Goal: Participate in discussion: Engage in conversation with other users on a specific topic

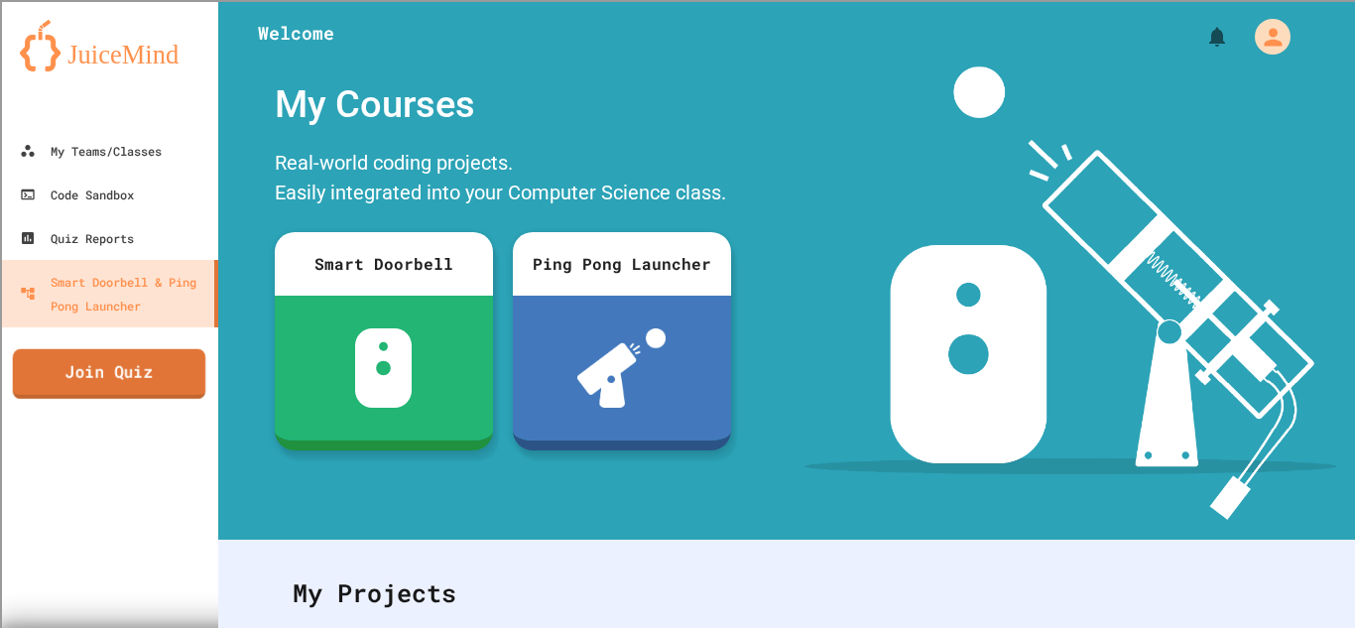
click at [46, 353] on link "Join Quiz" at bounding box center [109, 374] width 193 height 50
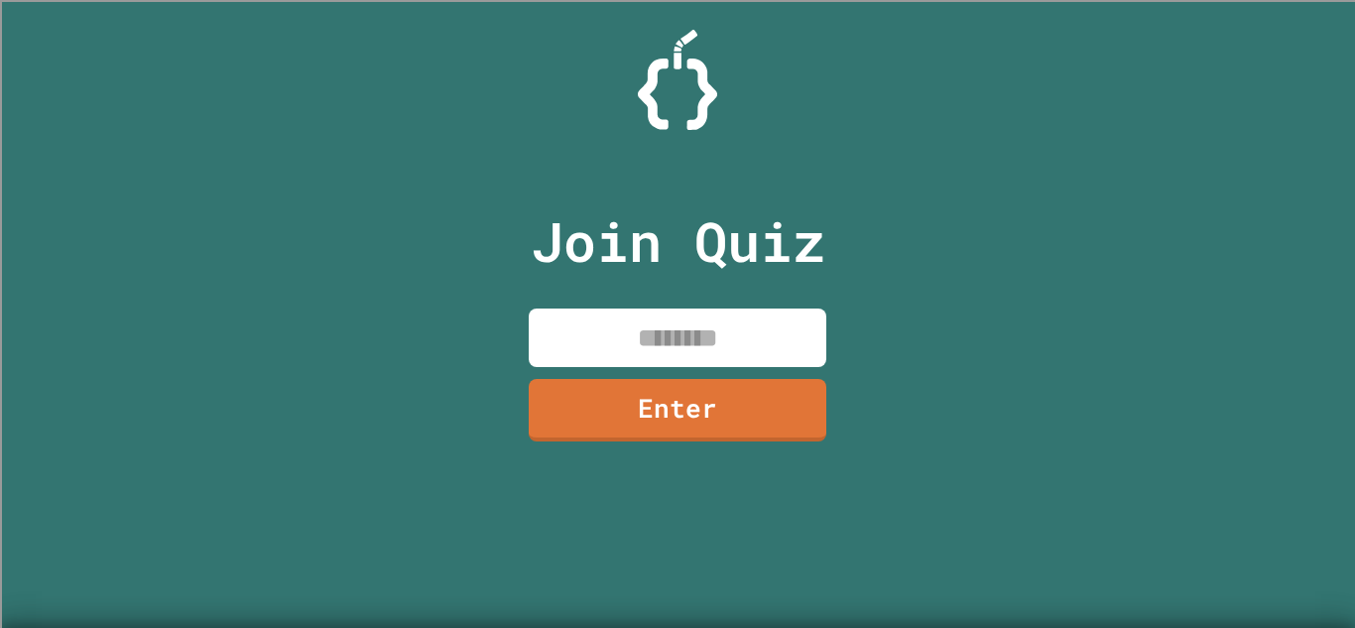
click at [550, 336] on input at bounding box center [678, 338] width 298 height 59
type input "*"
type input "********"
click at [605, 401] on link "Enter" at bounding box center [678, 410] width 298 height 62
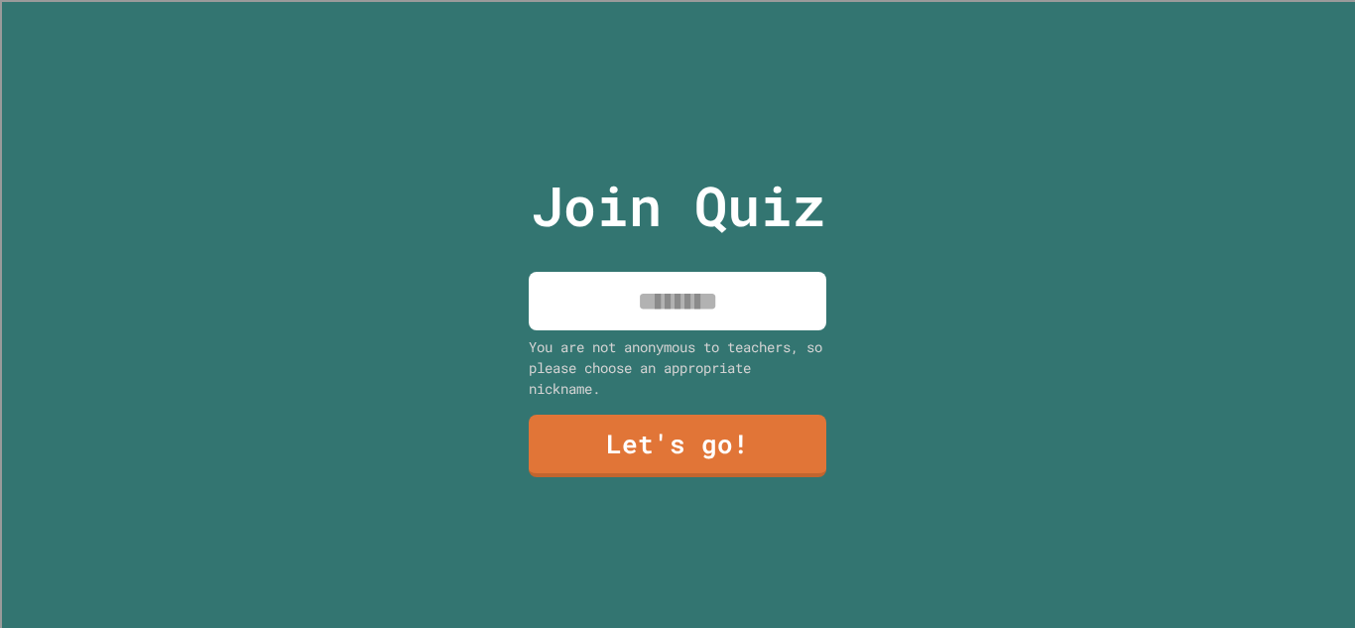
click at [585, 299] on input at bounding box center [678, 301] width 298 height 59
type input "*"
type input "******"
click at [611, 437] on link "Let's go!" at bounding box center [678, 446] width 298 height 62
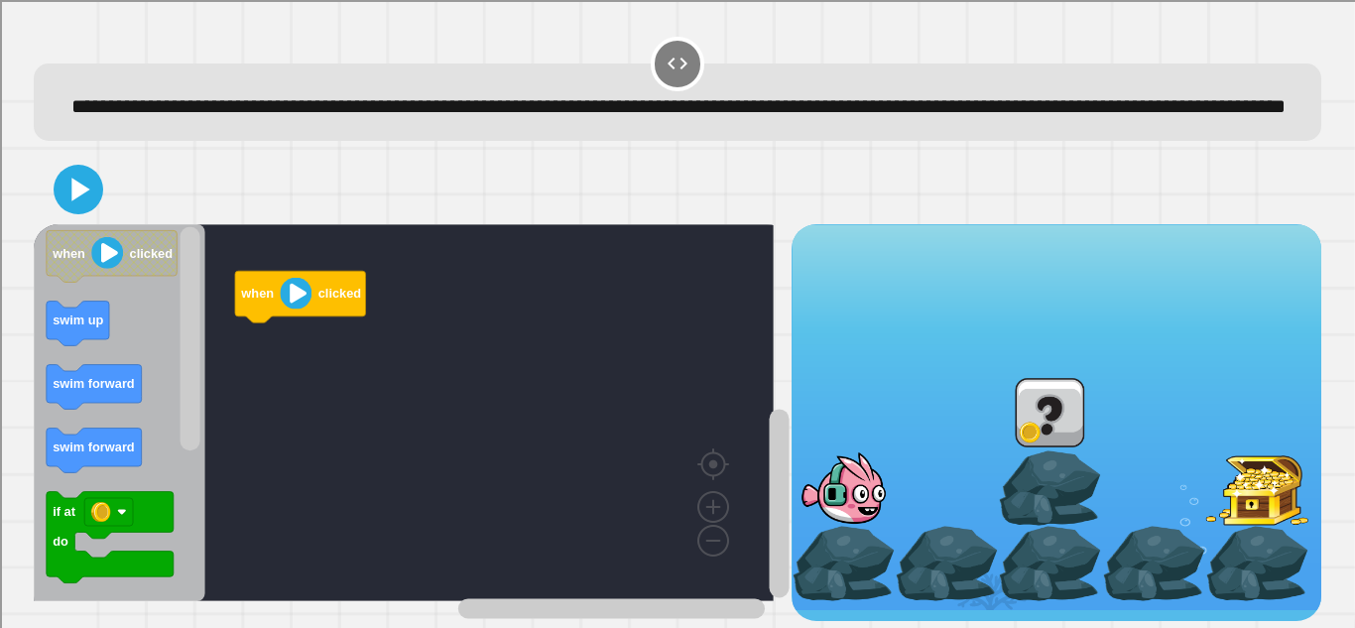
scroll to position [43, 0]
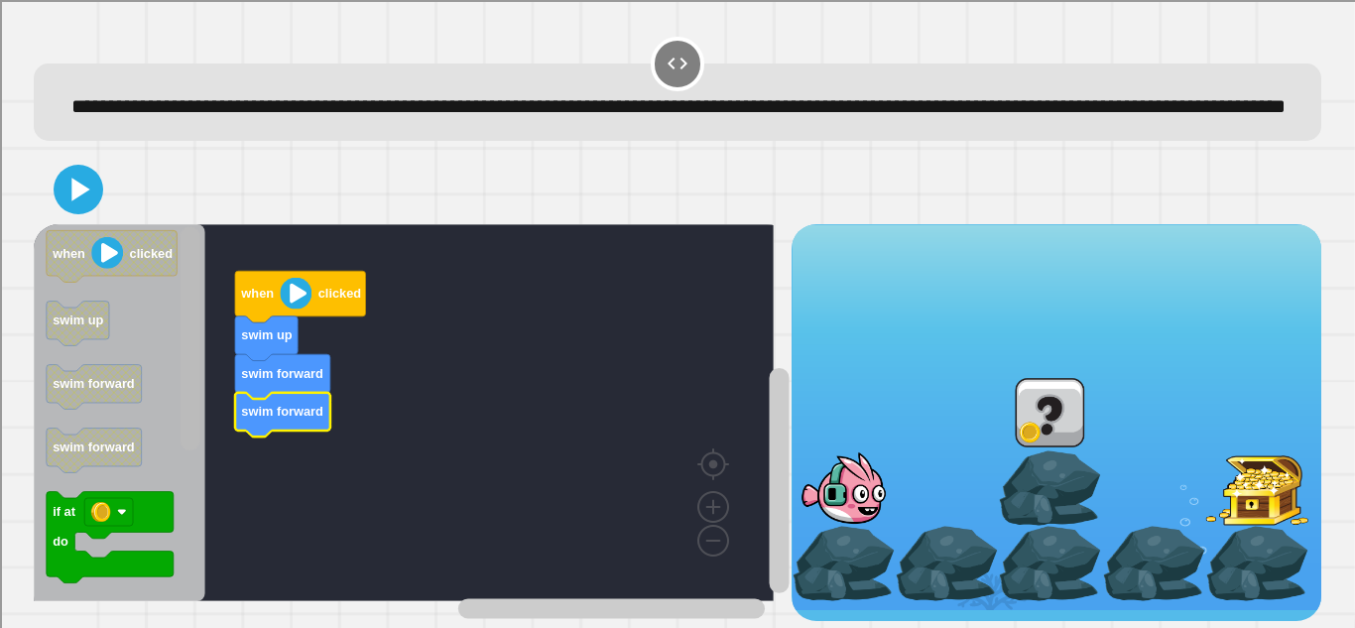
click at [201, 384] on g "Blockly Workspace" at bounding box center [190, 413] width 25 height 372
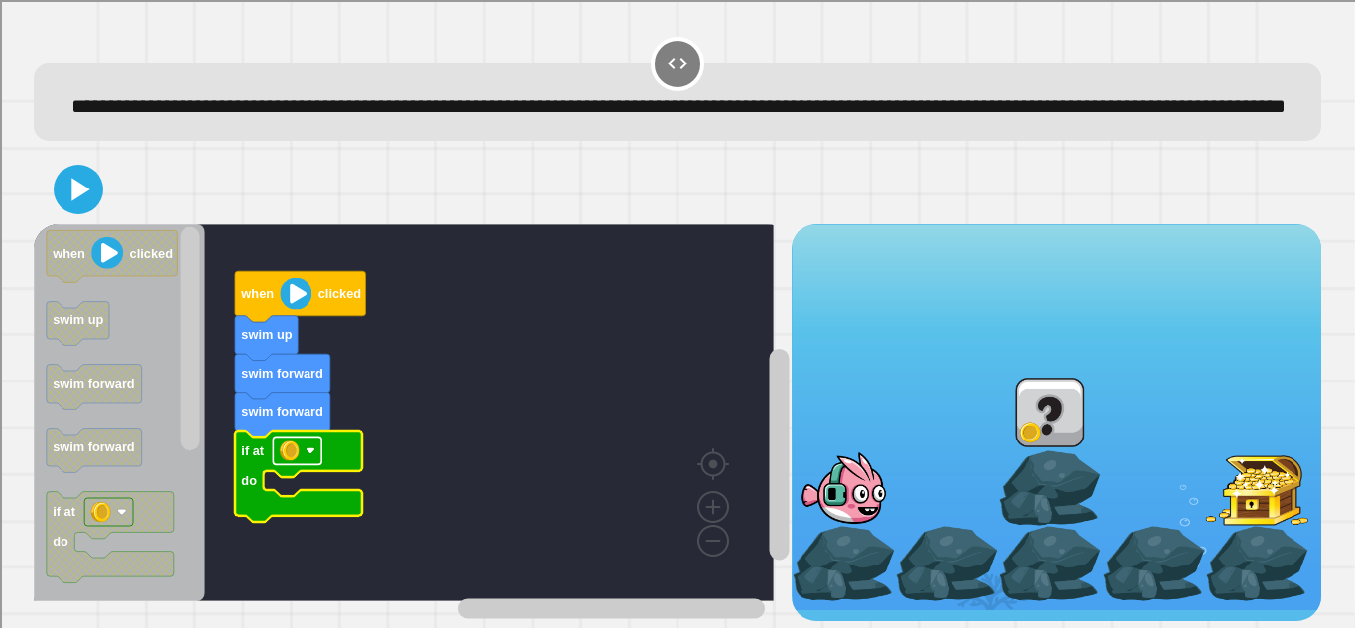
click at [315, 449] on rect "Blockly Workspace" at bounding box center [298, 450] width 49 height 28
click at [465, 506] on rect "Blockly Workspace" at bounding box center [404, 412] width 740 height 377
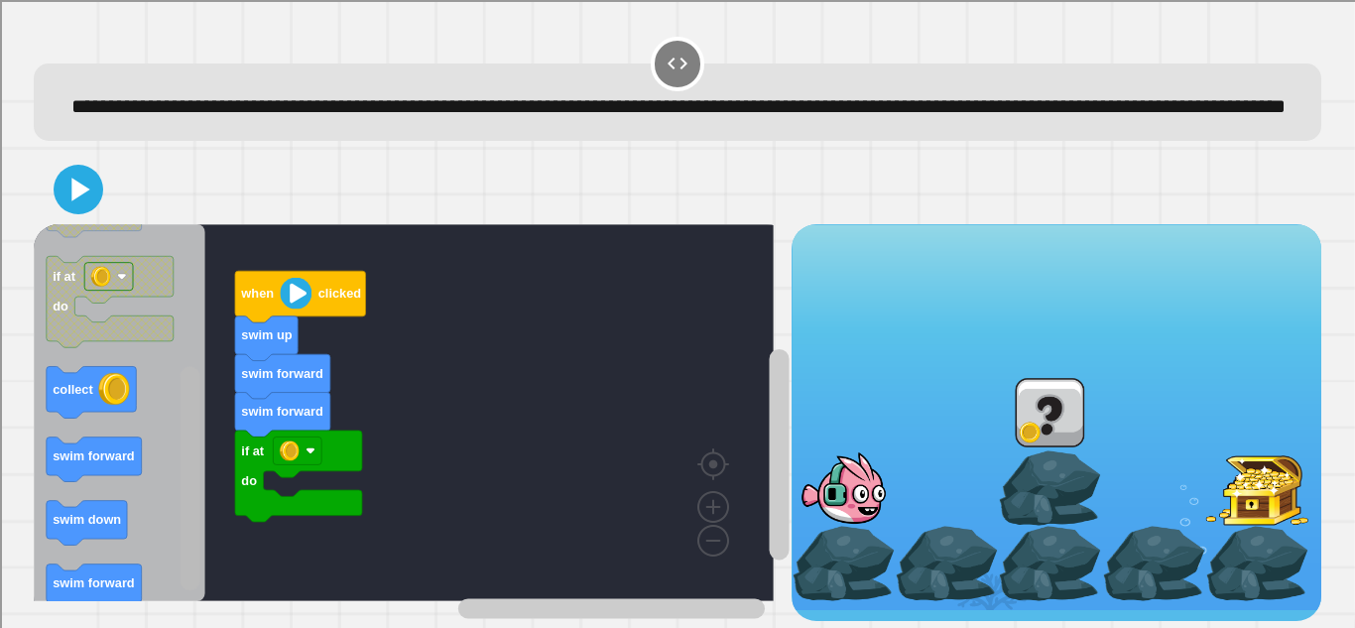
click at [173, 556] on div "when clicked swim up swim forward swim forward if at do when clicked swim up sw…" at bounding box center [412, 422] width 757 height 397
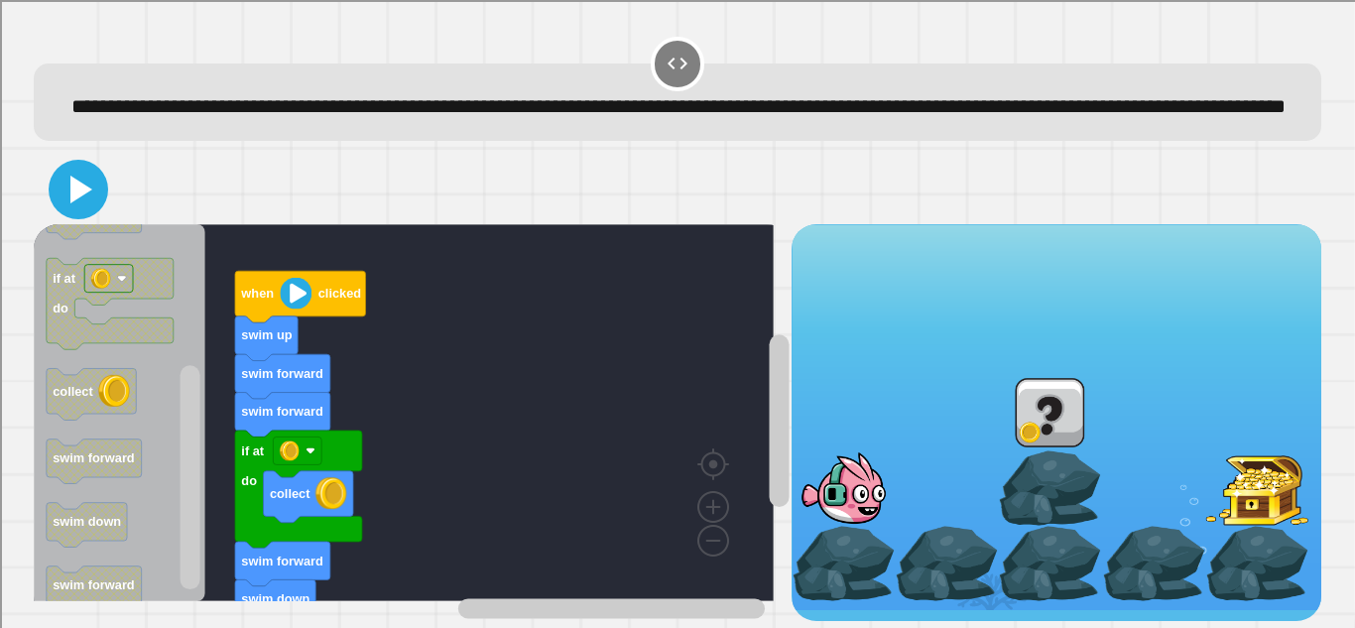
click at [91, 177] on icon at bounding box center [79, 190] width 48 height 48
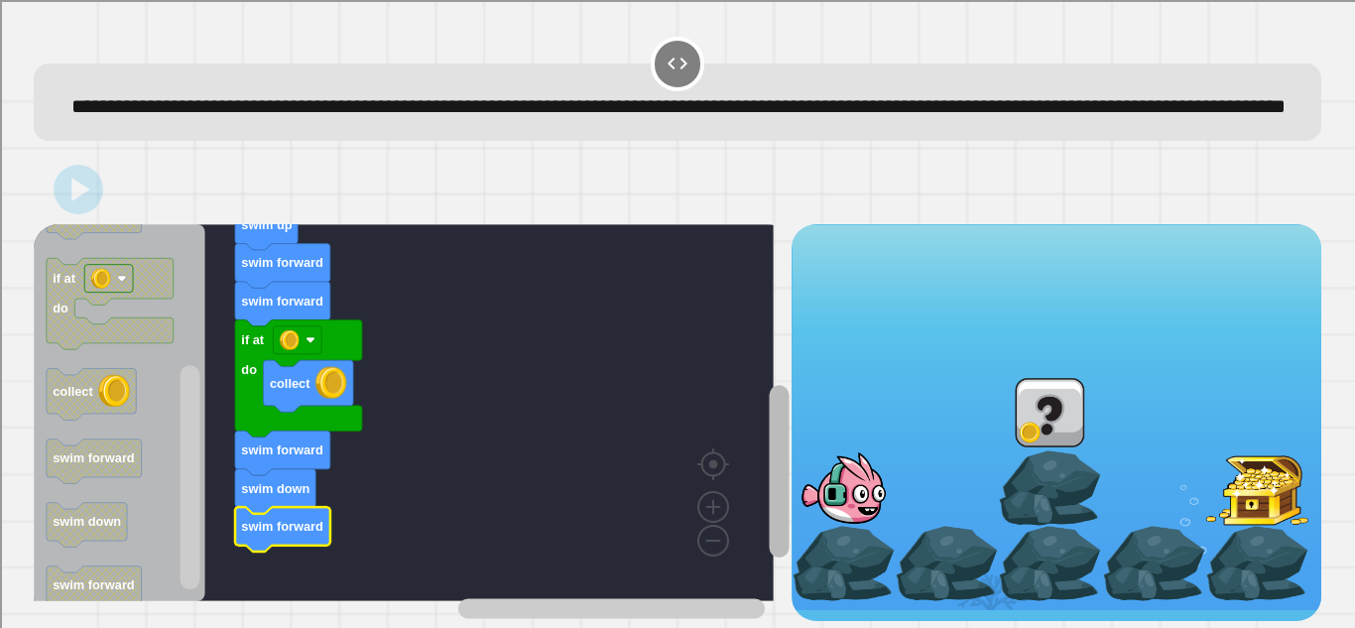
click at [769, 397] on rect "Blockly Workspace" at bounding box center [779, 471] width 20 height 173
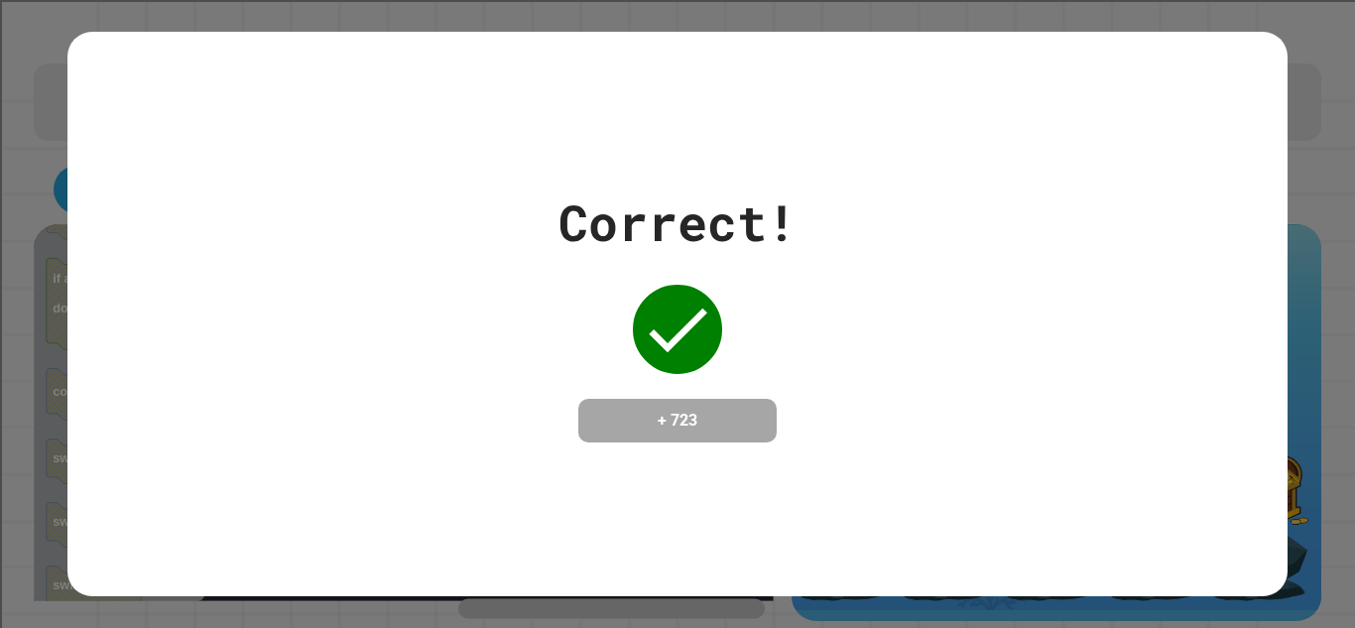
click at [1286, 315] on div "Correct! + 723" at bounding box center [677, 314] width 1355 height 628
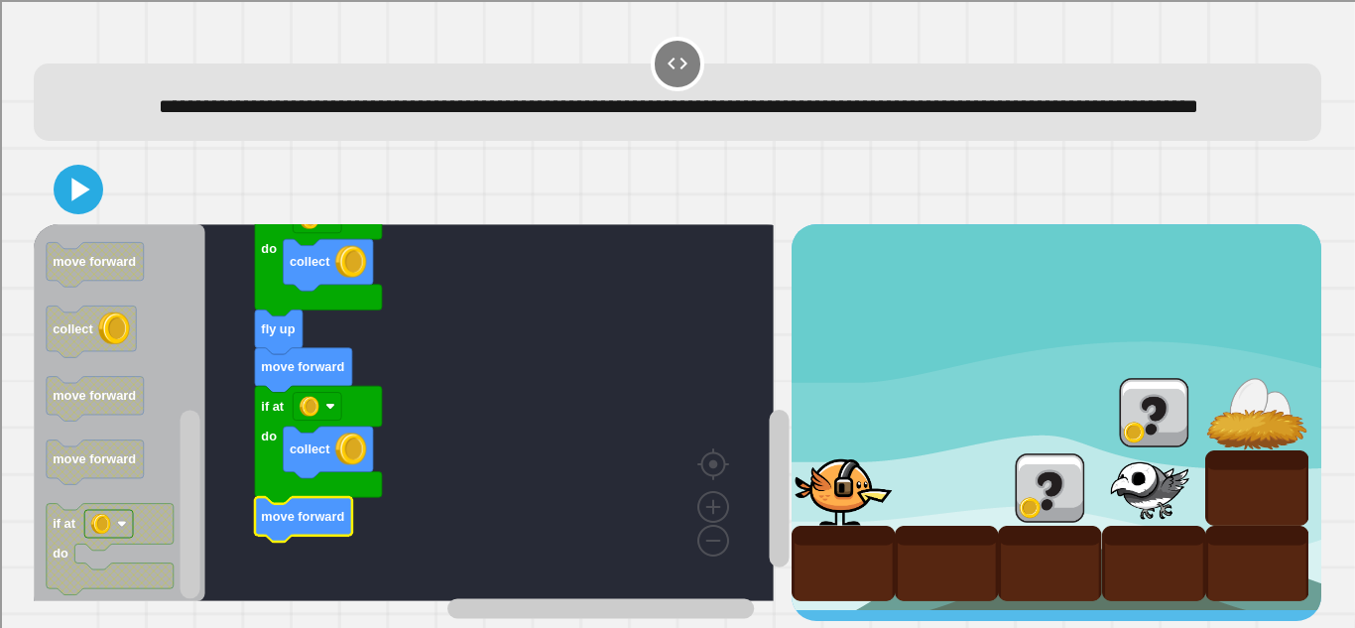
click at [66, 181] on icon at bounding box center [79, 190] width 40 height 40
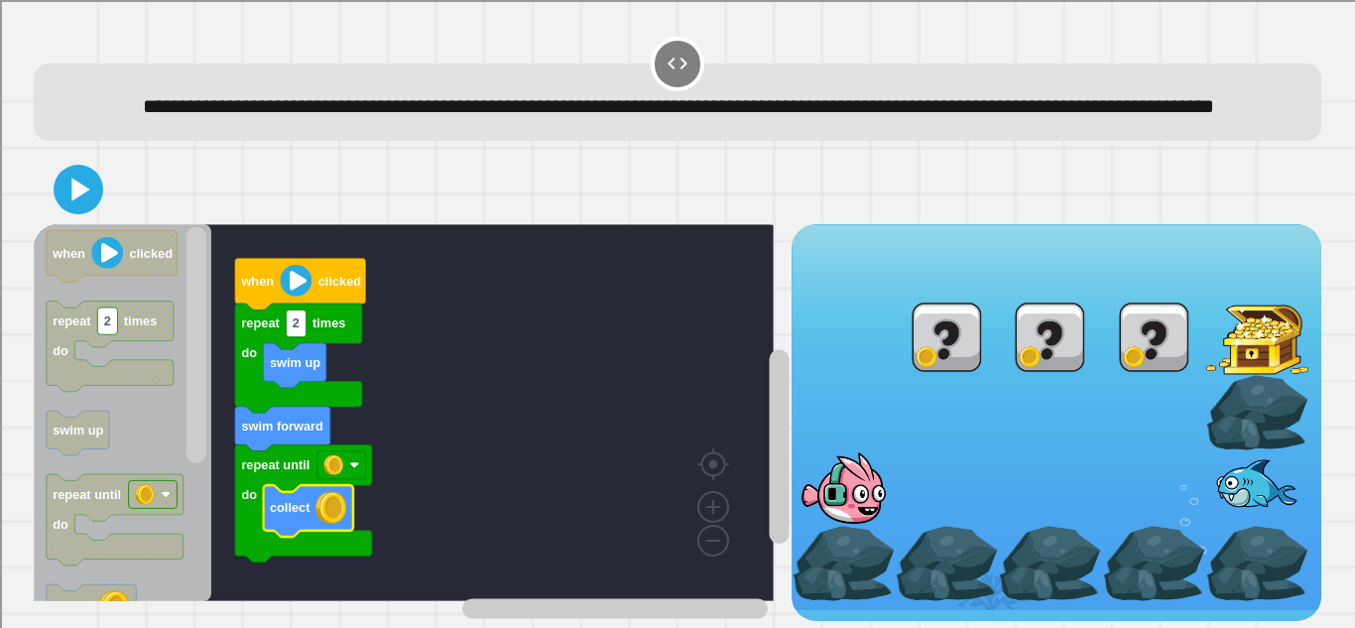
click at [304, 318] on rect "Blockly Workspace" at bounding box center [404, 412] width 740 height 377
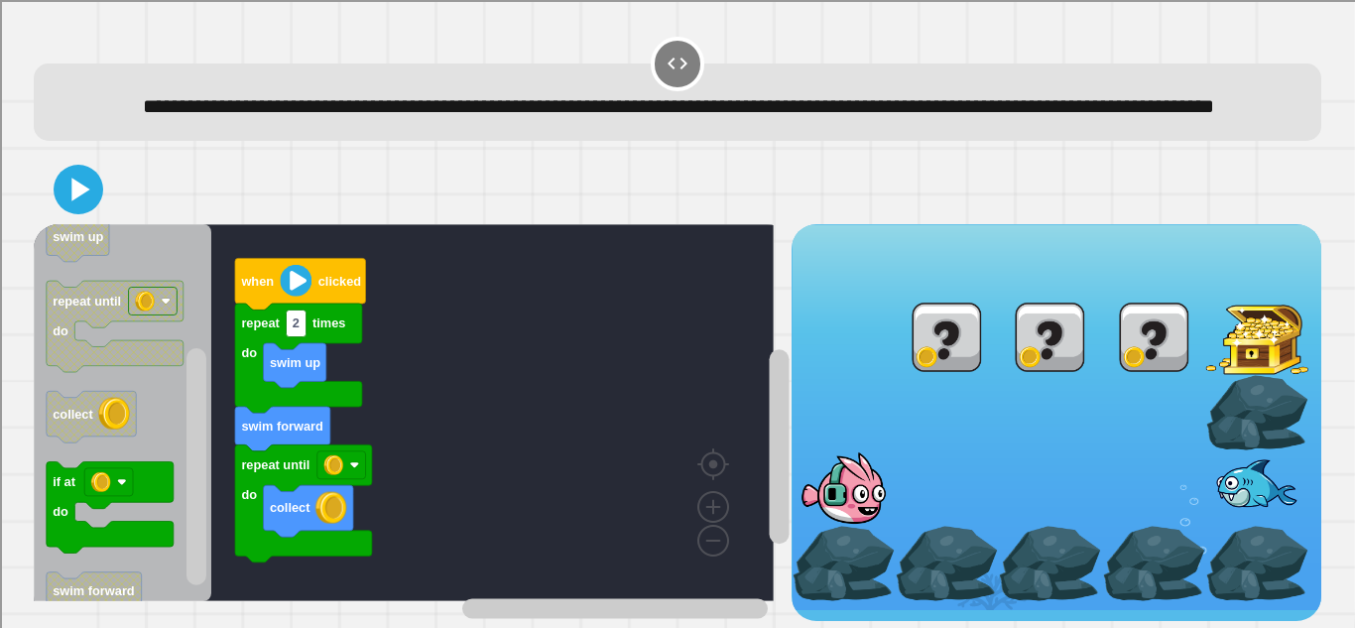
click at [171, 461] on icon "Blockly Workspace" at bounding box center [110, 506] width 127 height 91
click at [90, 177] on icon at bounding box center [79, 190] width 40 height 40
click at [75, 182] on icon at bounding box center [80, 189] width 18 height 23
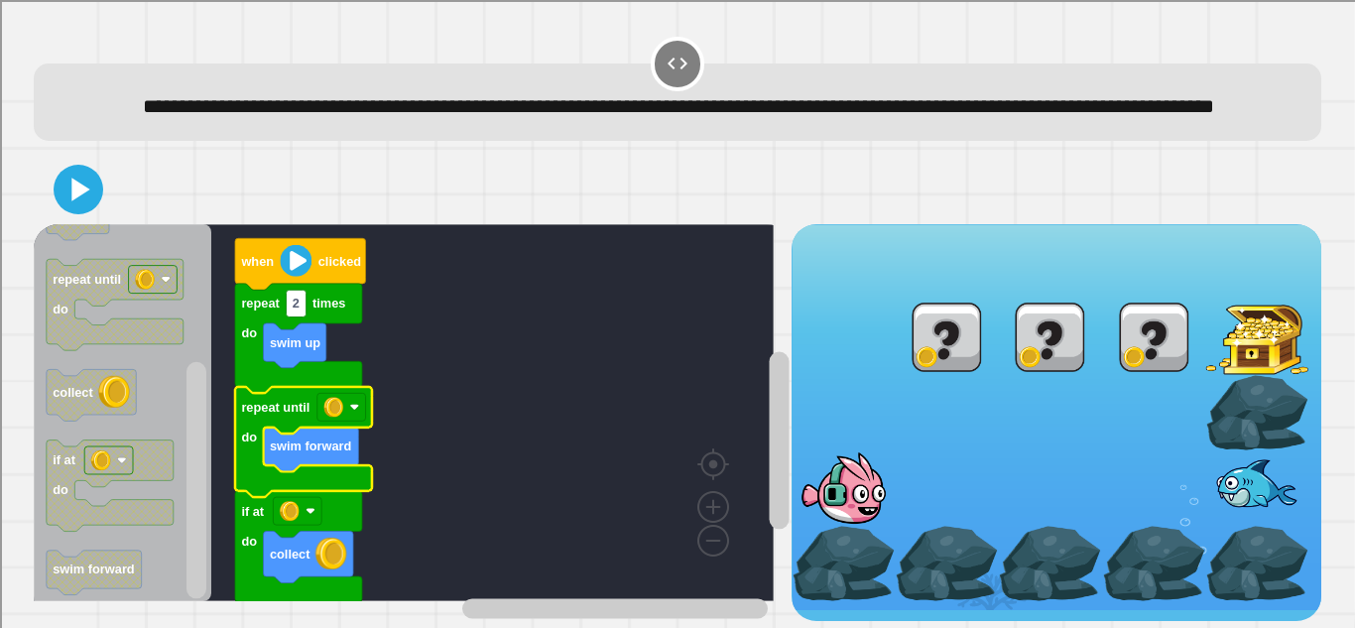
click at [75, 178] on icon at bounding box center [80, 189] width 18 height 23
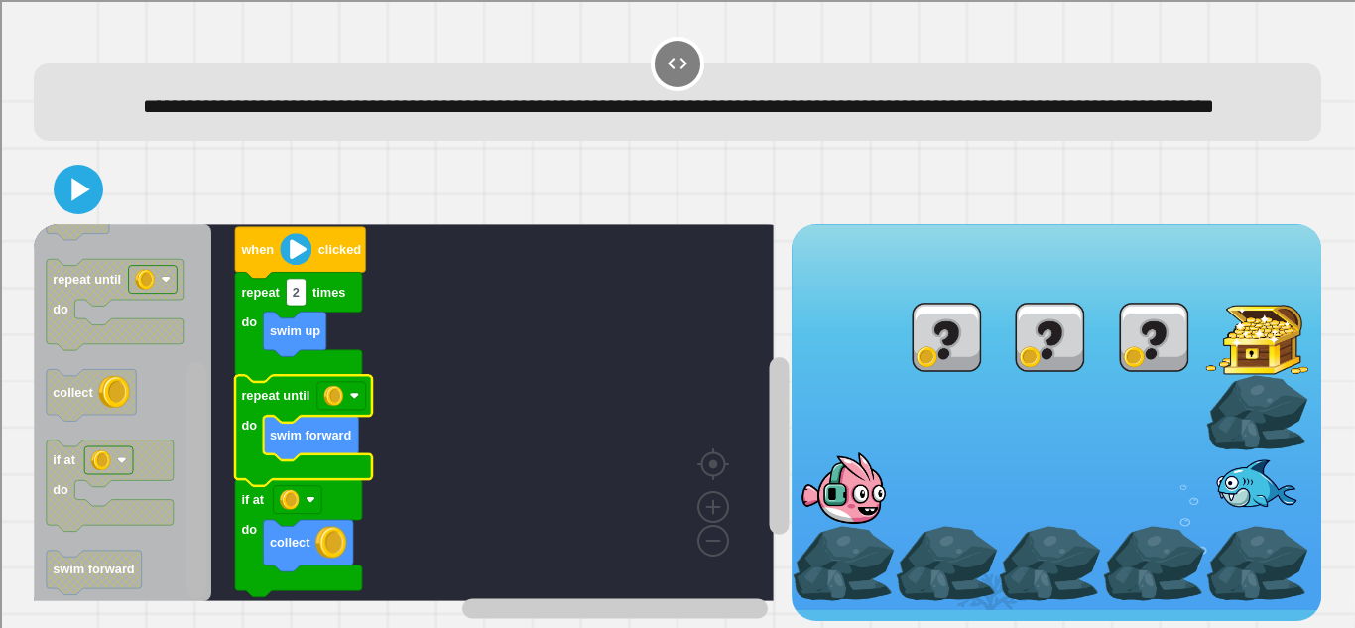
click at [193, 553] on rect "Blockly Workspace" at bounding box center [196, 480] width 20 height 237
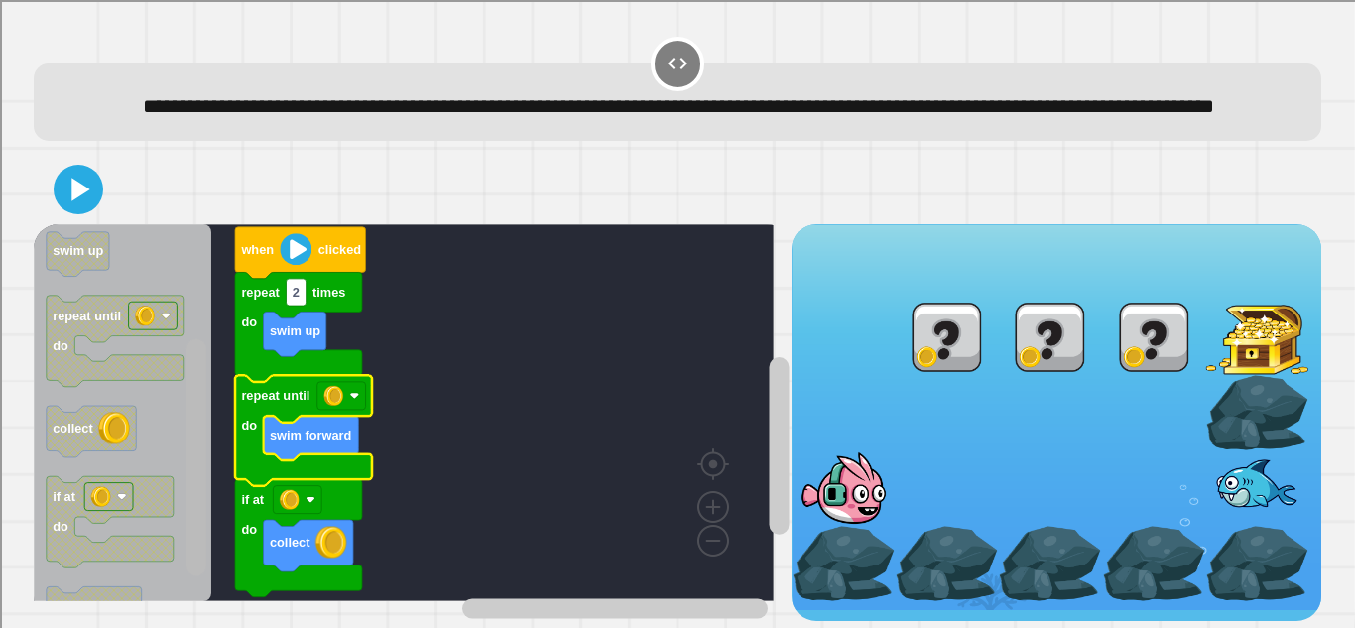
click at [202, 386] on rect "Blockly Workspace" at bounding box center [196, 457] width 20 height 237
click at [89, 192] on icon at bounding box center [79, 190] width 48 height 48
click at [349, 387] on rect "Blockly Workspace" at bounding box center [341, 396] width 49 height 28
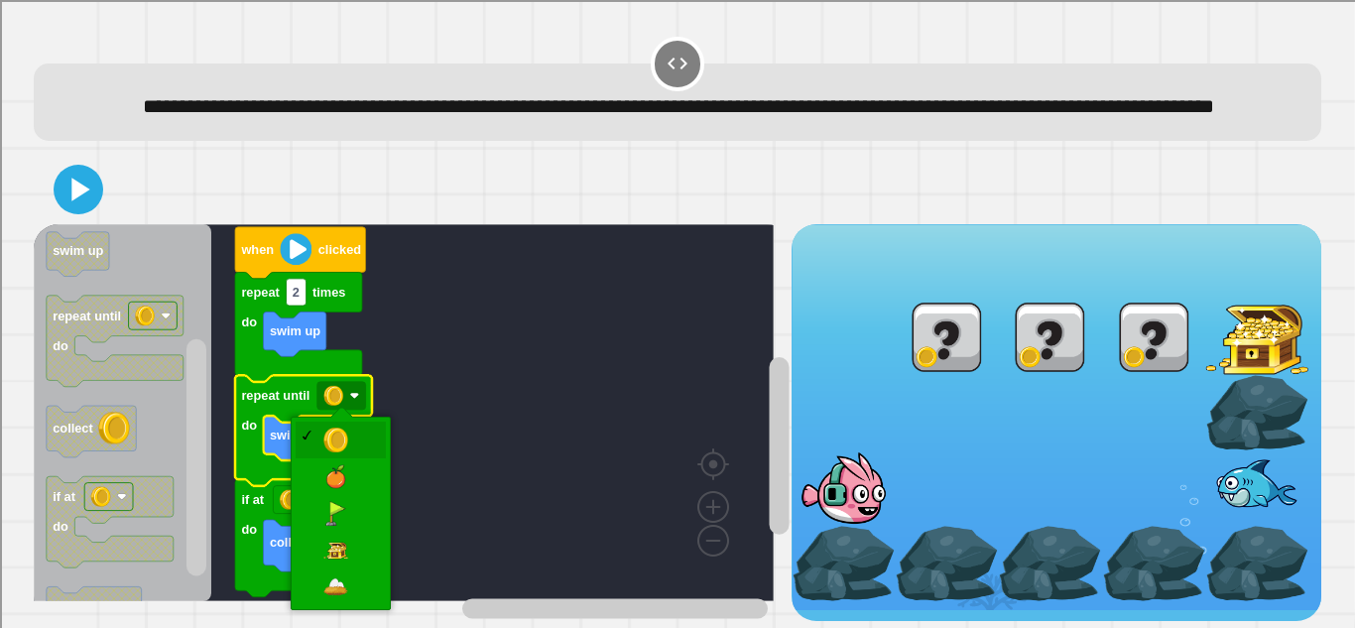
click at [486, 484] on rect "Blockly Workspace" at bounding box center [404, 412] width 740 height 377
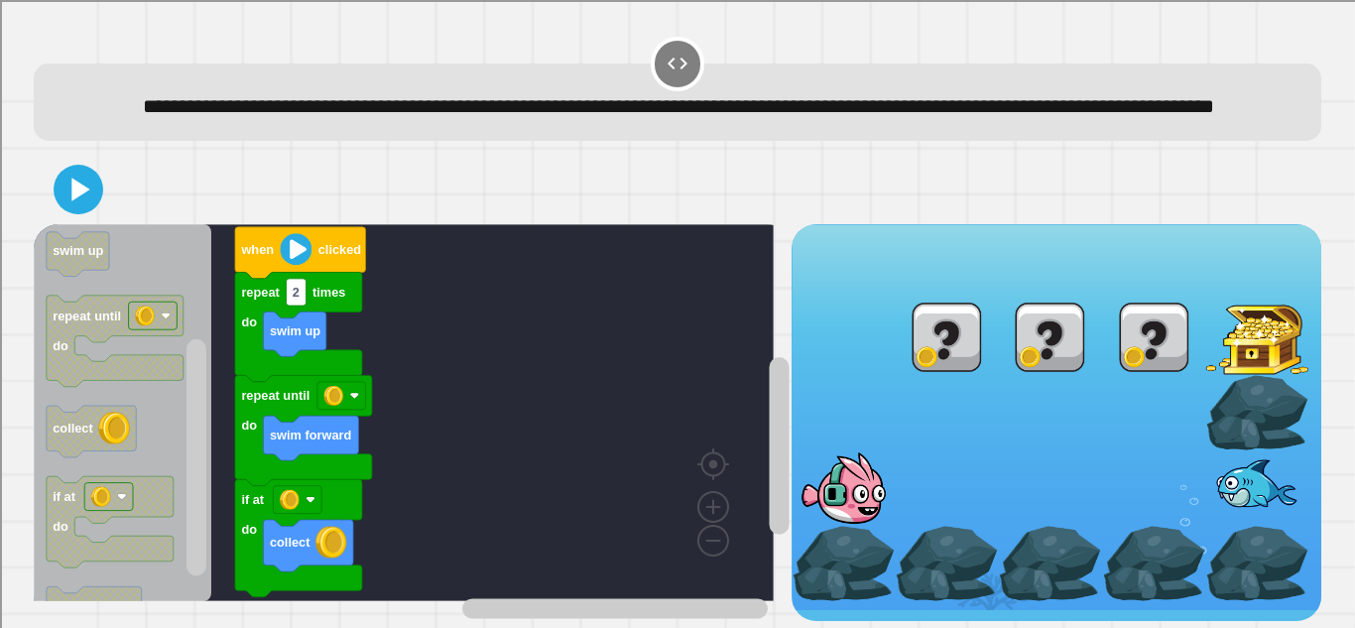
click at [342, 399] on rect "Blockly Workspace" at bounding box center [404, 412] width 740 height 377
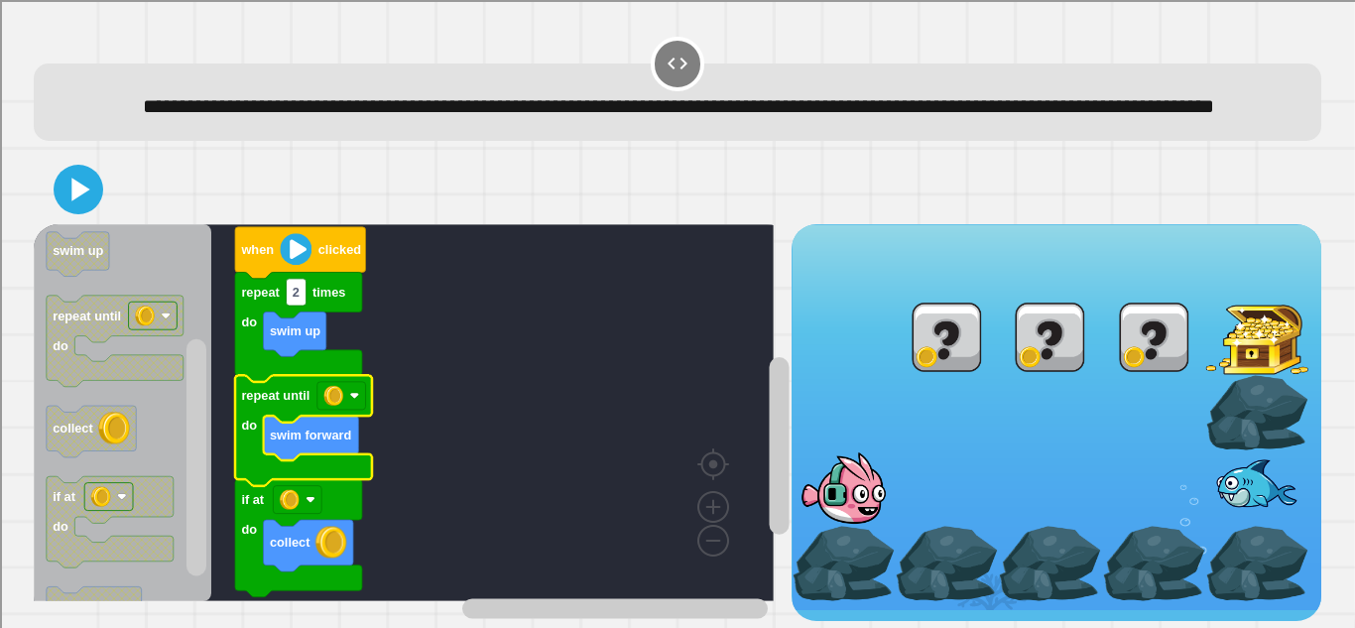
click at [310, 495] on image "Blockly Workspace" at bounding box center [311, 500] width 10 height 10
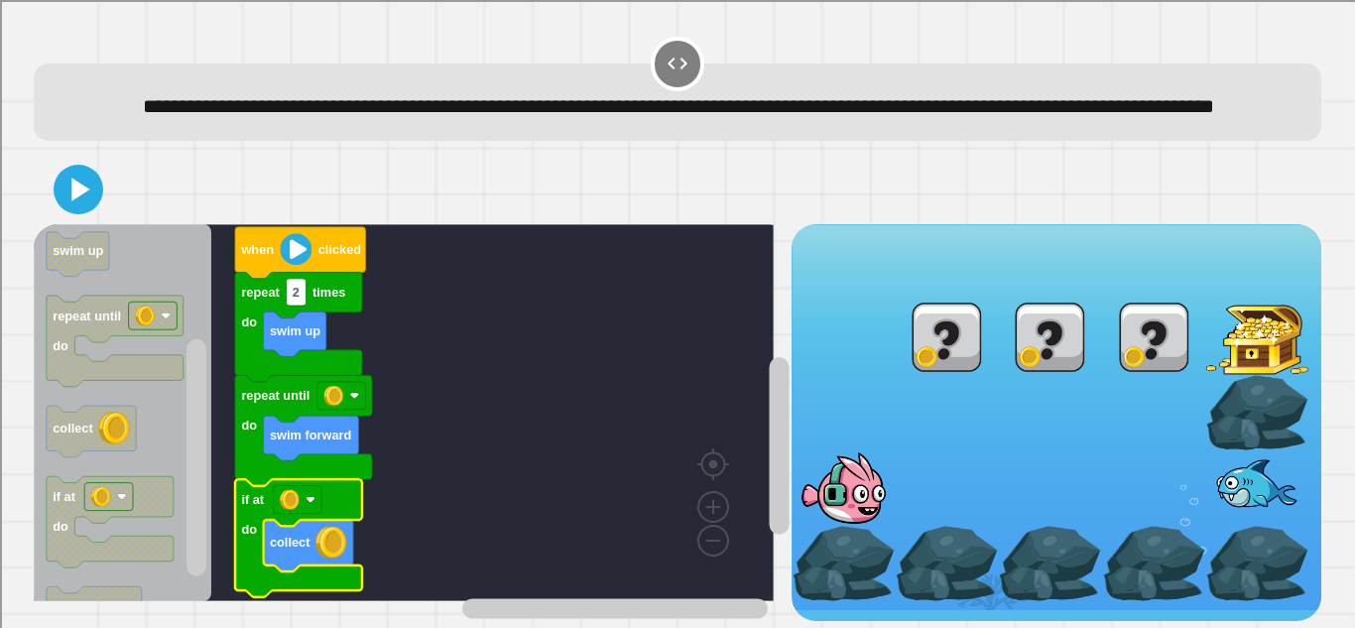
click at [400, 484] on rect "Blockly Workspace" at bounding box center [404, 412] width 740 height 377
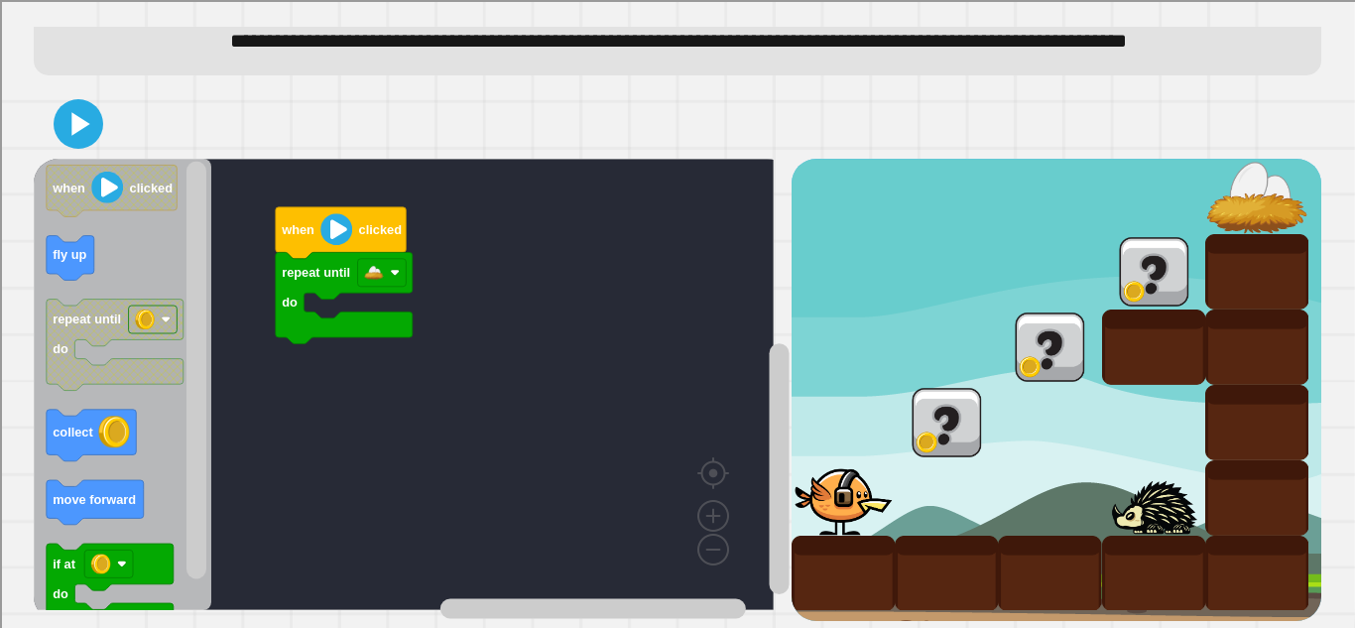
scroll to position [118, 0]
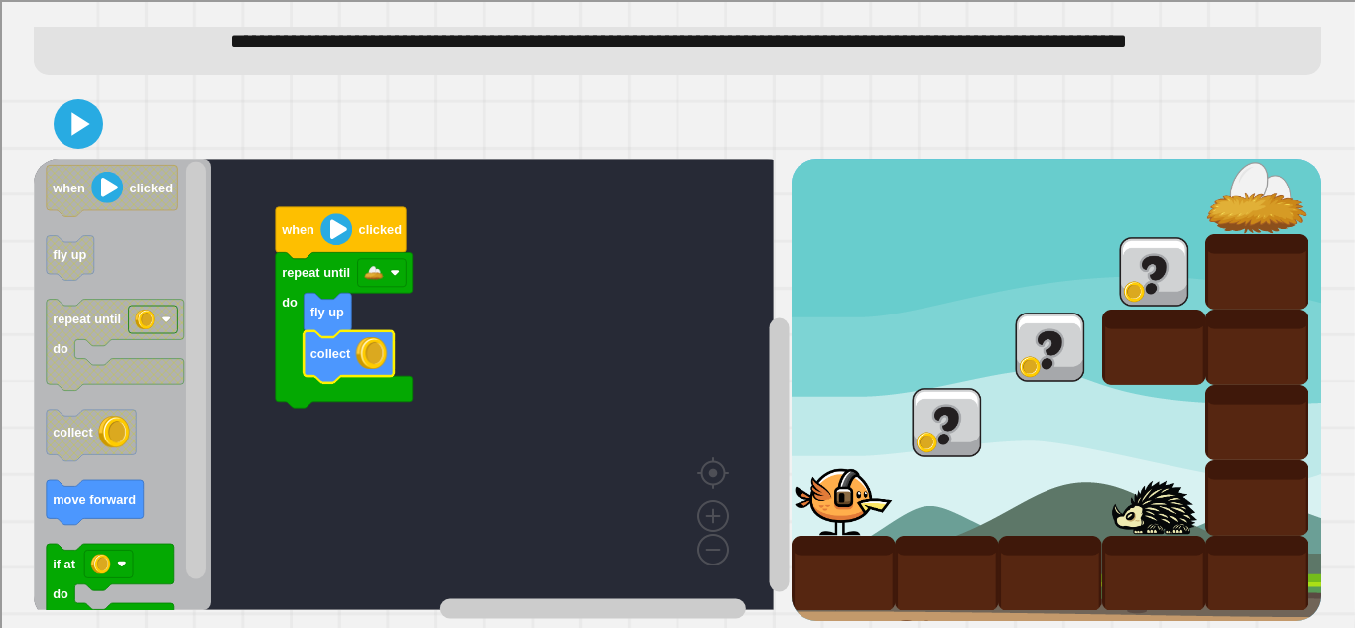
click at [385, 259] on rect "Blockly Workspace" at bounding box center [382, 273] width 49 height 28
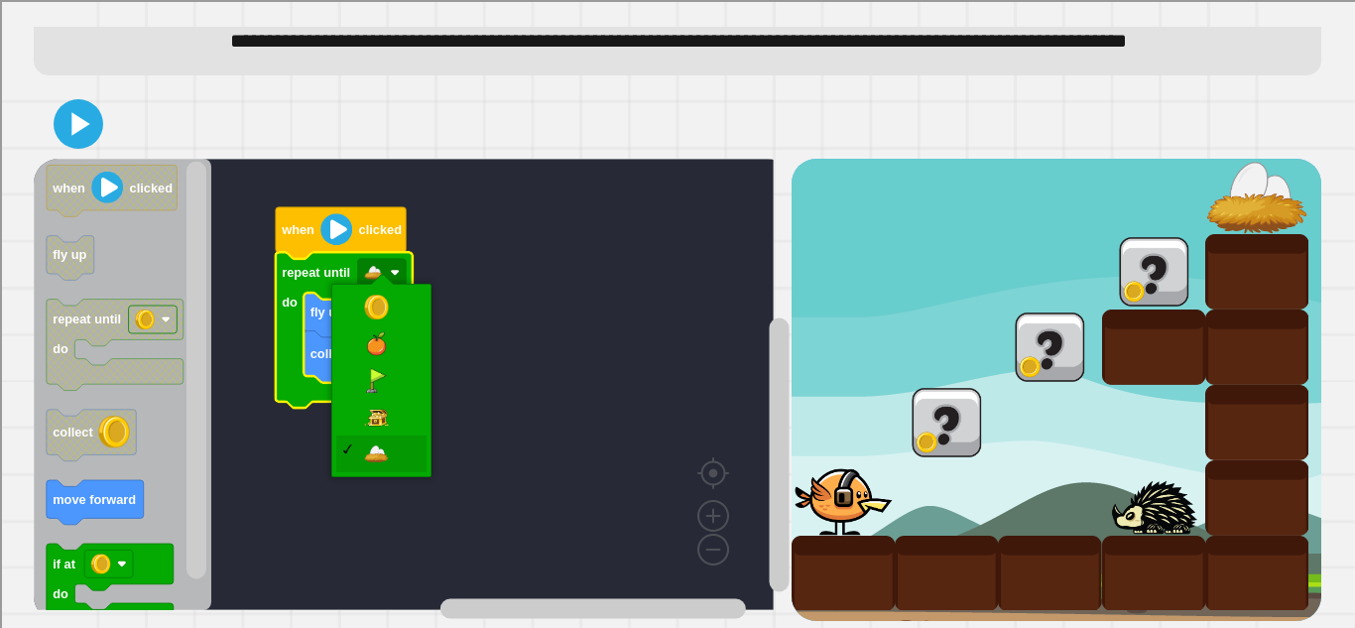
click at [501, 480] on rect "Blockly Workspace" at bounding box center [404, 384] width 740 height 451
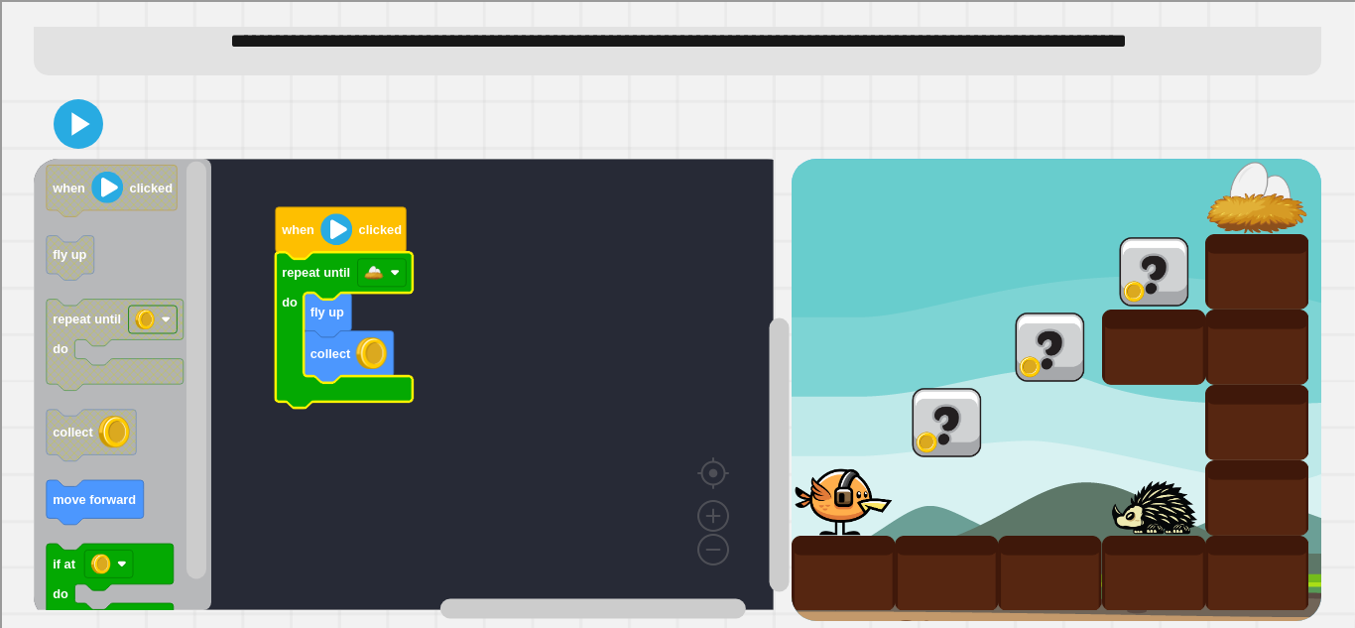
click at [86, 114] on icon at bounding box center [79, 124] width 40 height 40
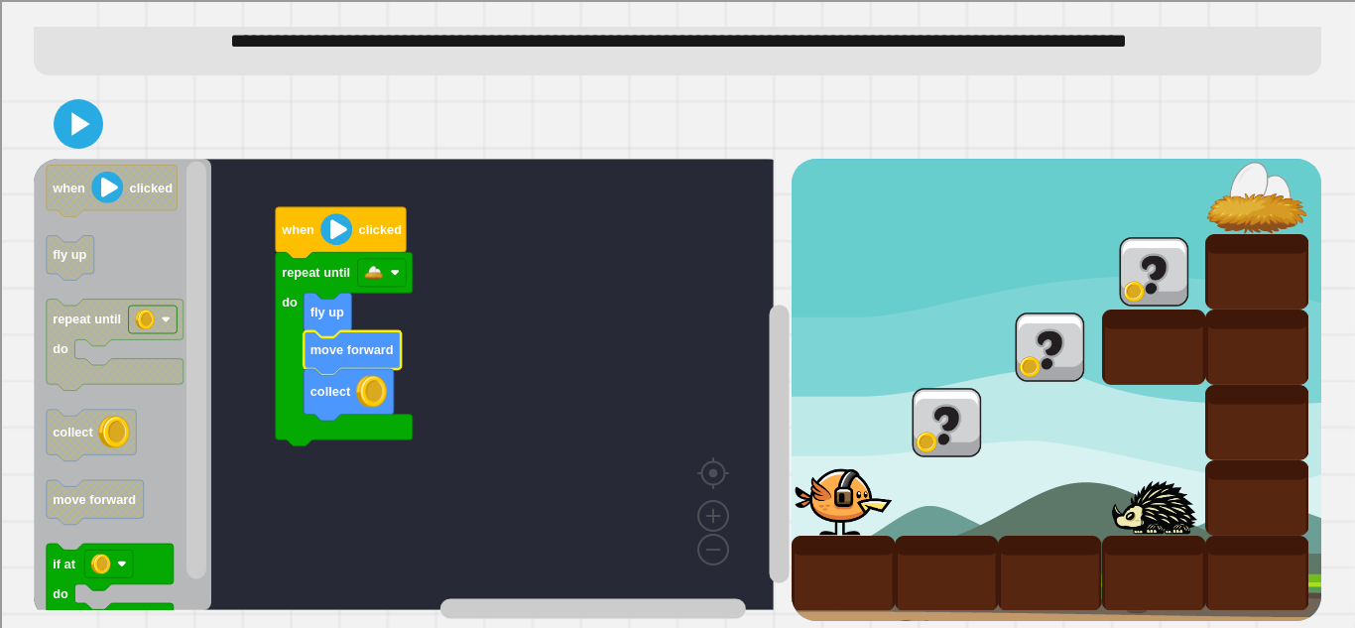
click at [91, 109] on icon at bounding box center [79, 124] width 40 height 40
click at [392, 268] on image "Blockly Workspace" at bounding box center [395, 273] width 10 height 10
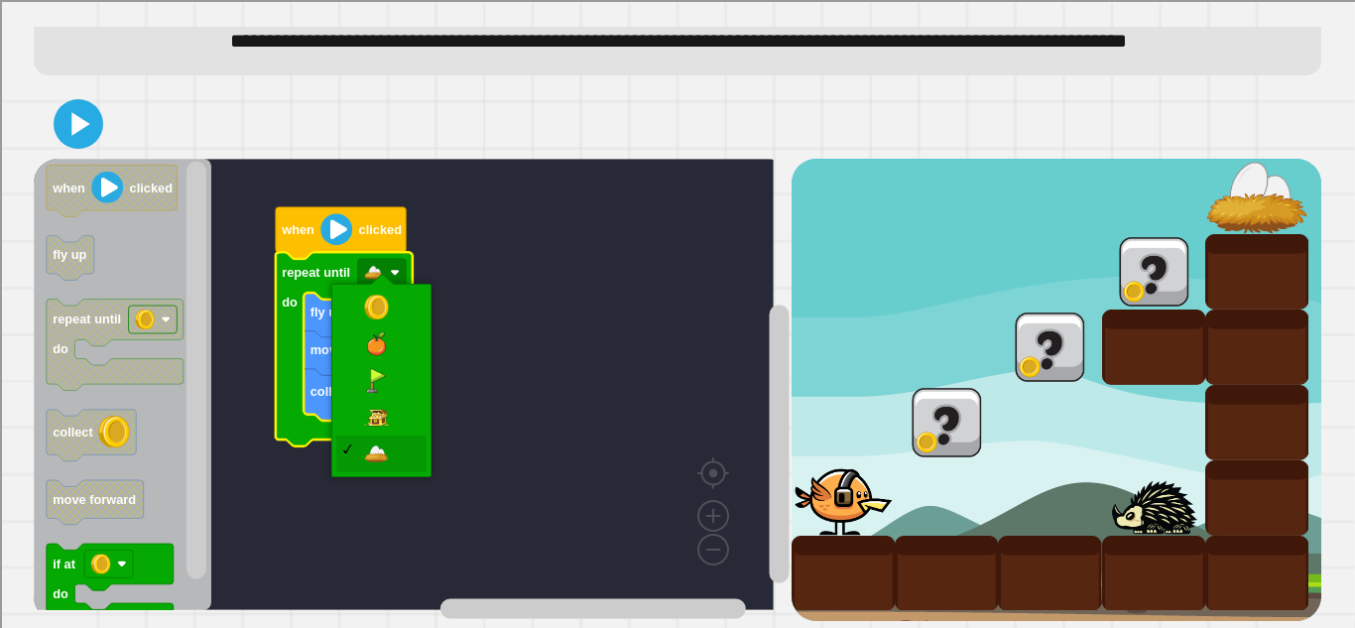
click at [525, 500] on rect "Blockly Workspace" at bounding box center [404, 384] width 740 height 451
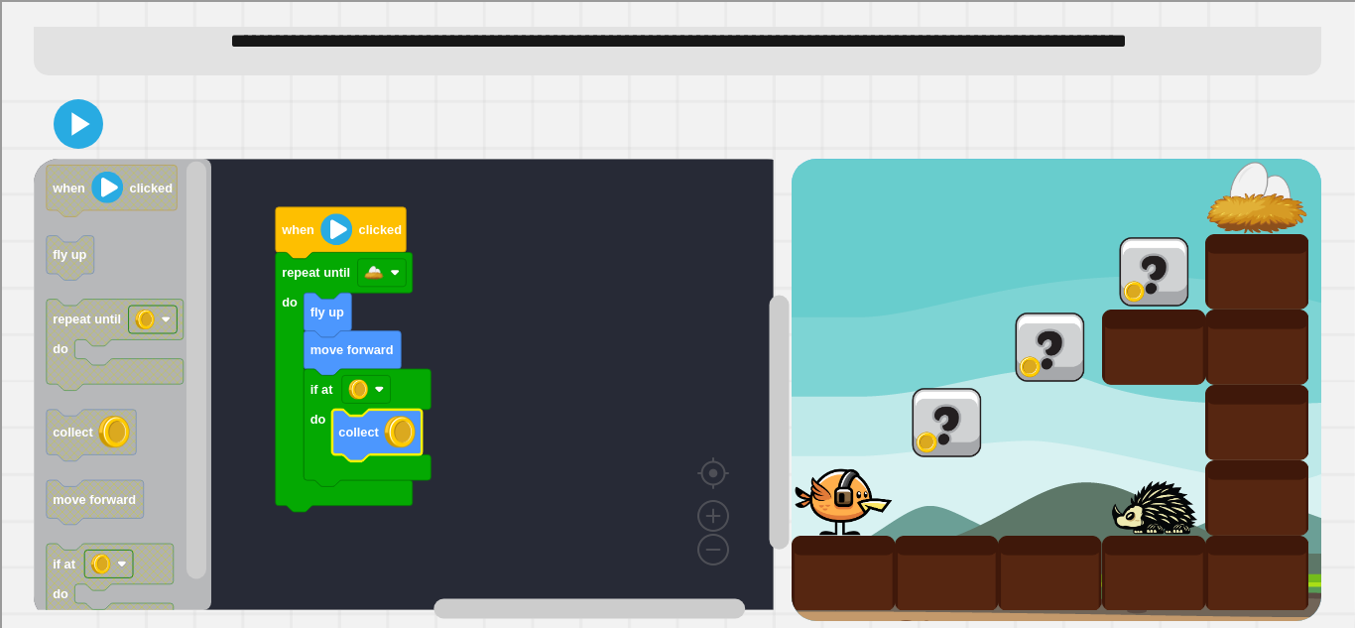
click at [99, 124] on div at bounding box center [678, 123] width 1288 height 69
click at [95, 104] on icon at bounding box center [79, 124] width 40 height 40
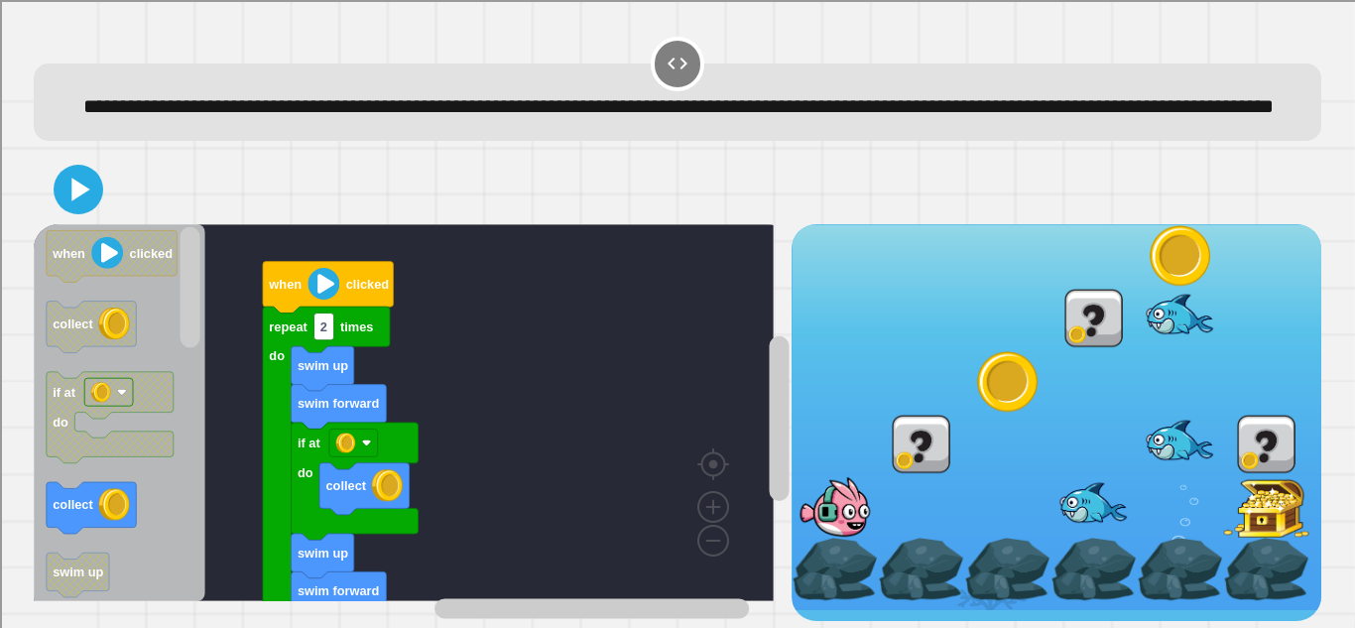
scroll to position [43, 0]
click at [59, 182] on icon at bounding box center [79, 190] width 40 height 40
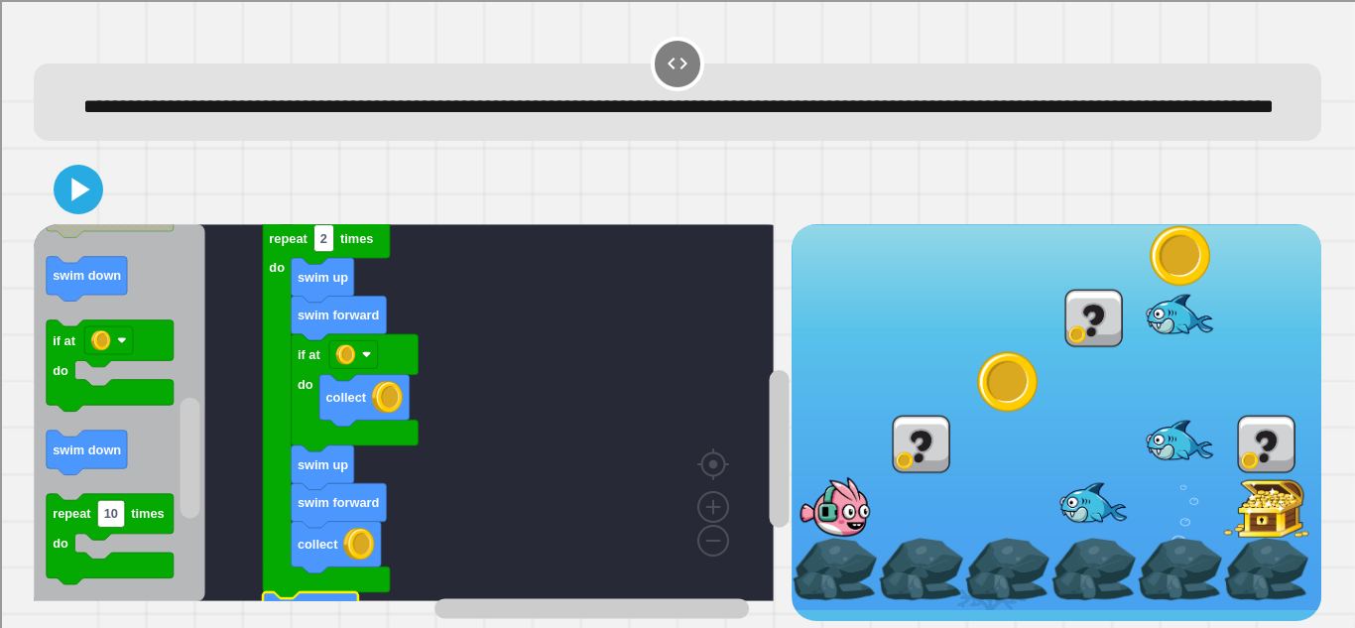
click at [79, 373] on icon "Blockly Workspace" at bounding box center [110, 365] width 127 height 91
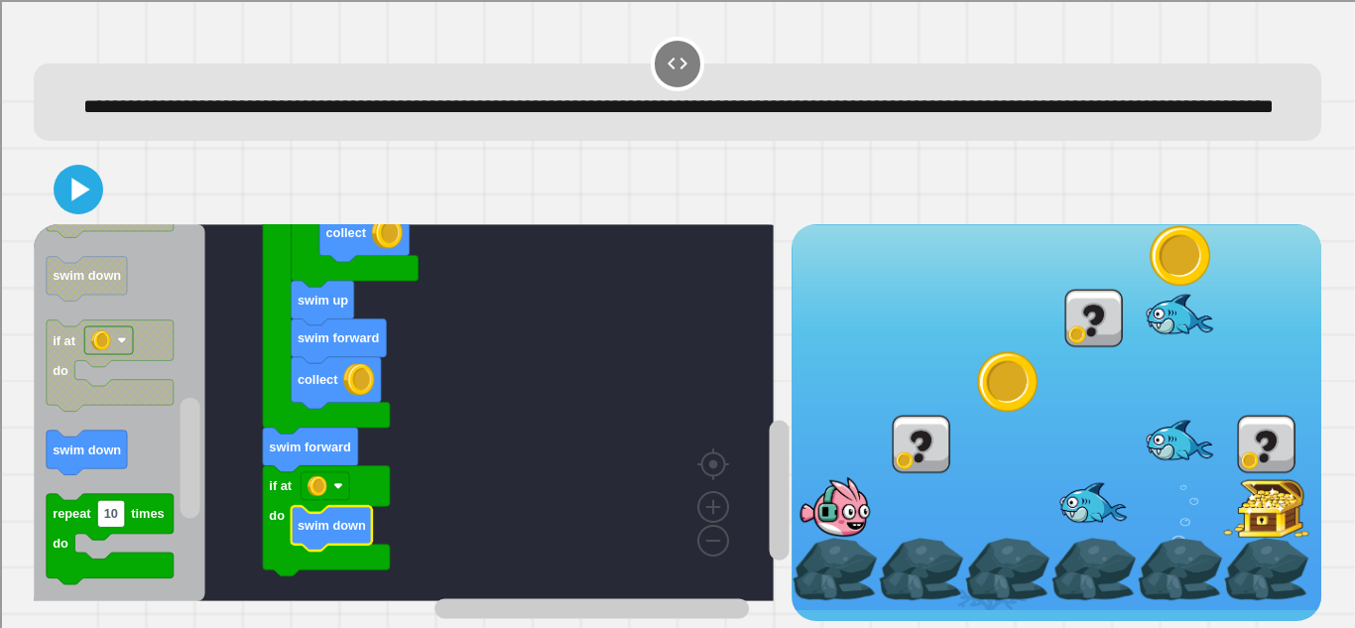
click at [323, 476] on image "Blockly Workspace" at bounding box center [318, 486] width 20 height 20
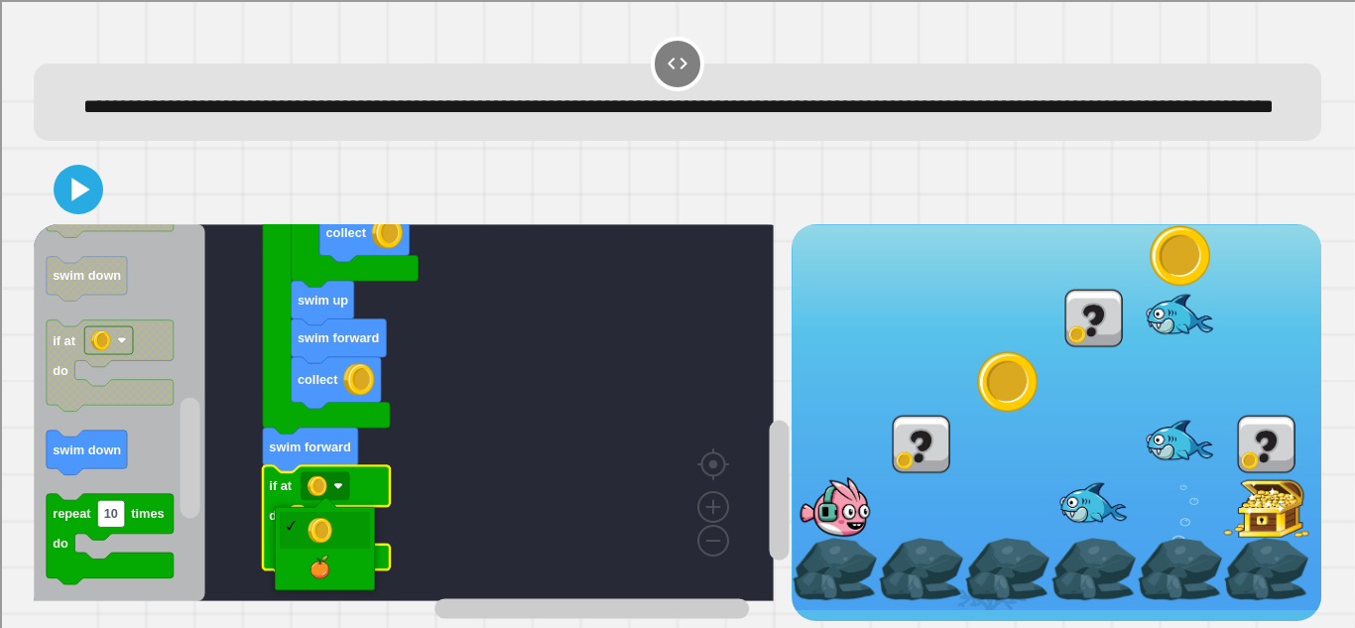
click at [472, 483] on rect "Blockly Workspace" at bounding box center [404, 412] width 740 height 377
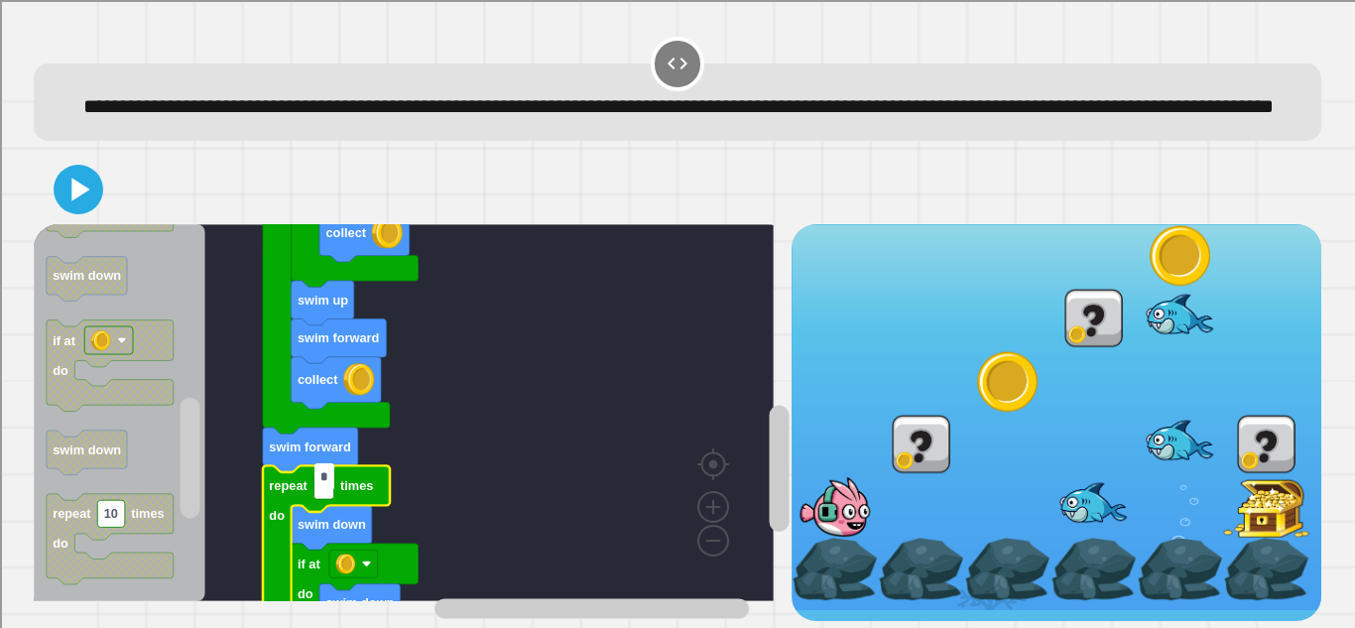
type input "*"
click at [88, 192] on icon at bounding box center [79, 190] width 40 height 40
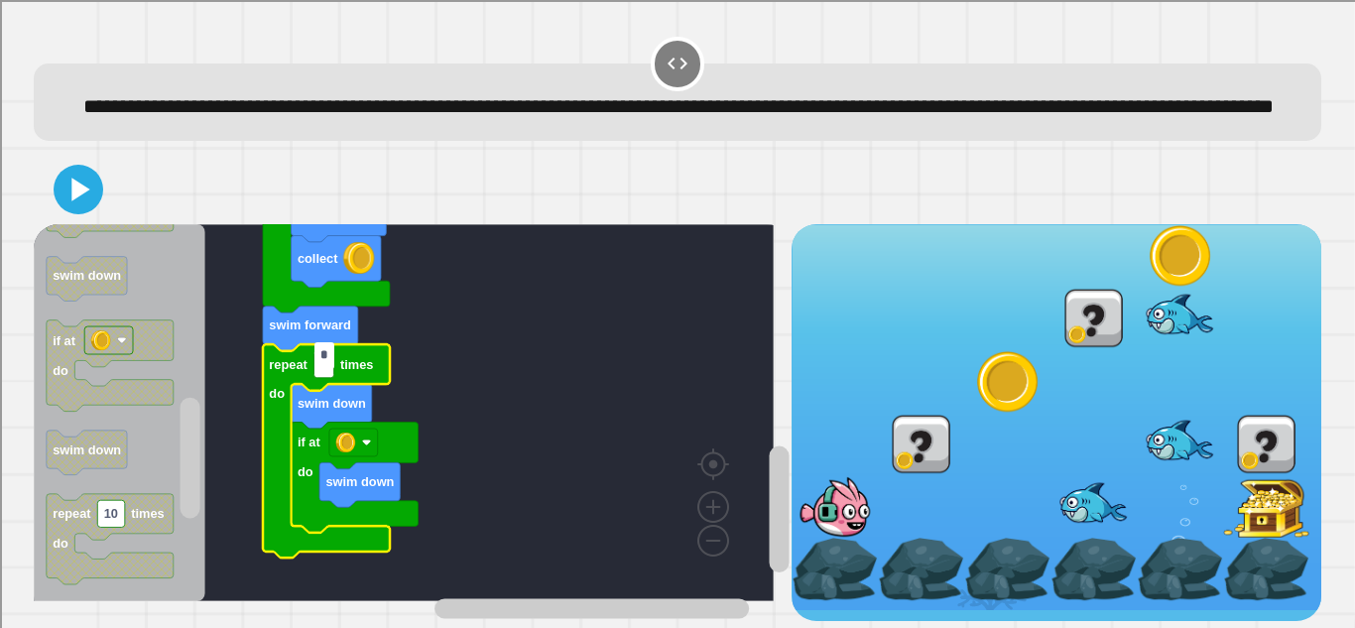
click at [244, 421] on rect "Blockly Workspace" at bounding box center [404, 412] width 740 height 377
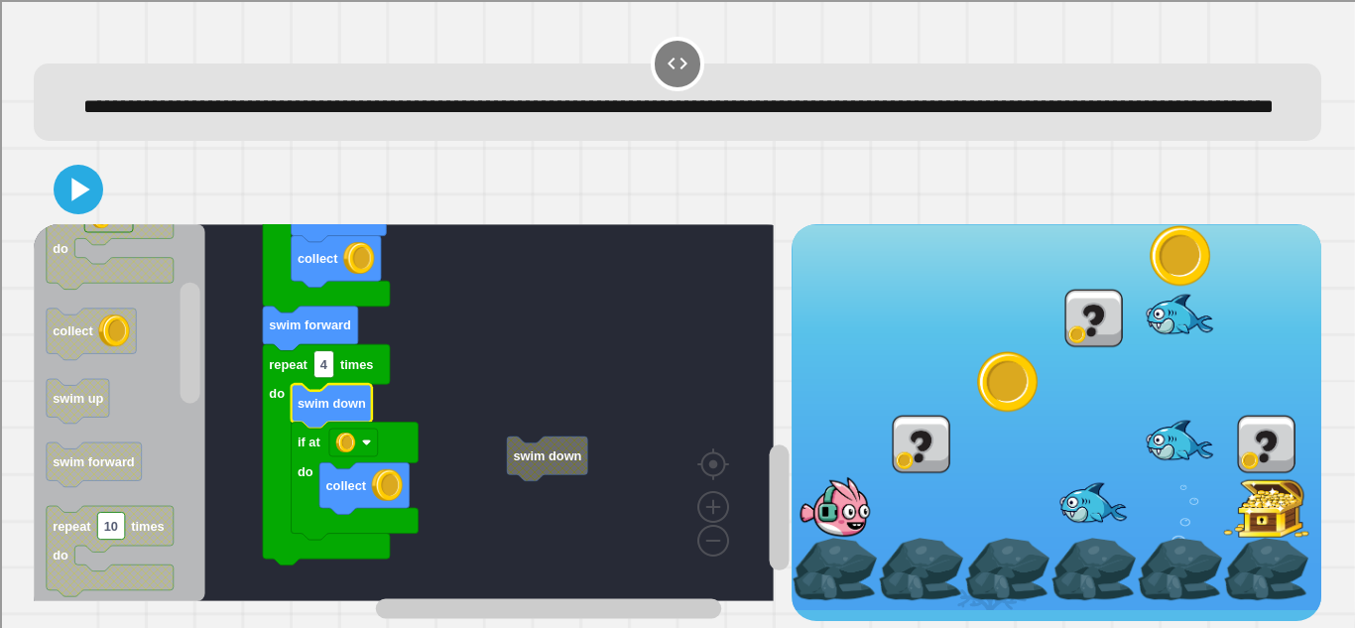
click at [79, 199] on icon at bounding box center [79, 190] width 40 height 40
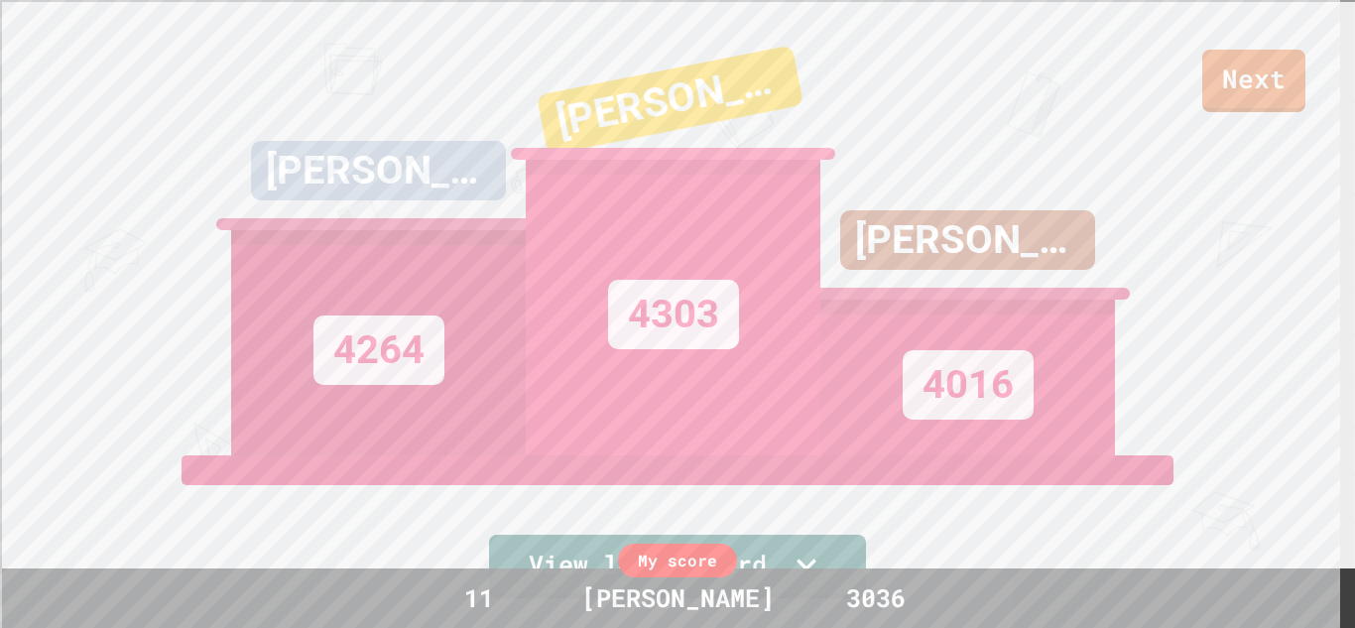
click at [1260, 86] on link "Next" at bounding box center [1253, 81] width 103 height 62
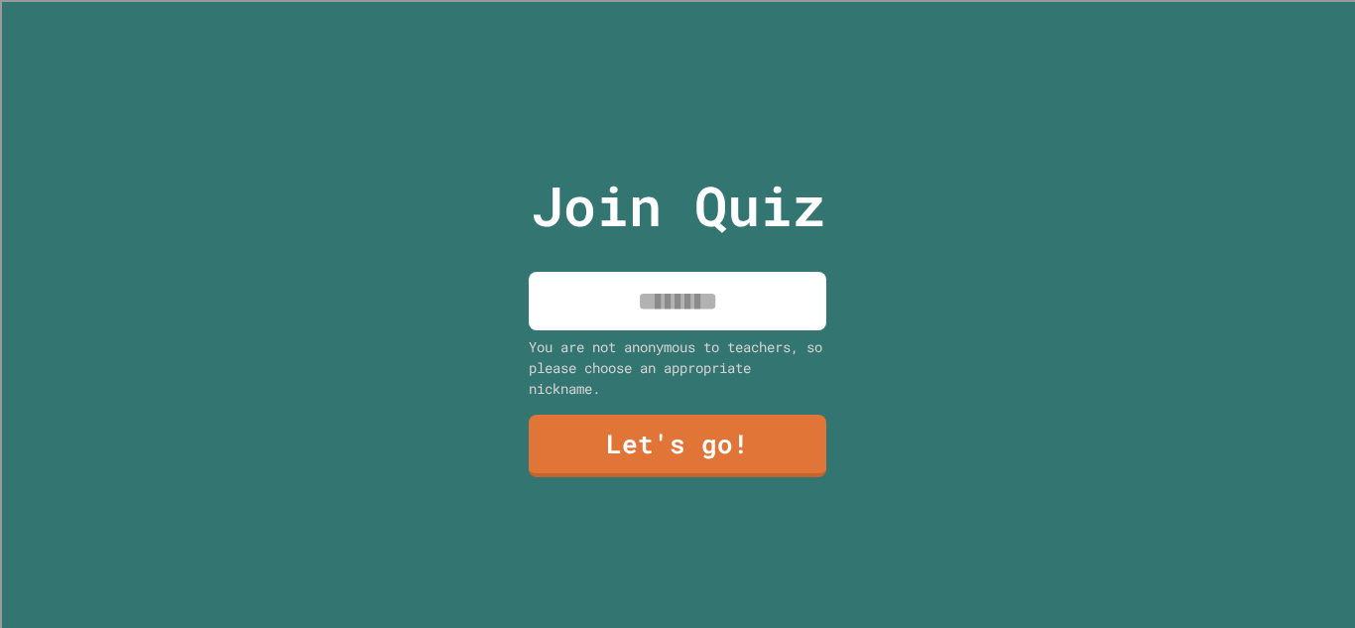
click at [591, 277] on input at bounding box center [678, 301] width 298 height 59
type input "******"
click at [573, 428] on link "Let's go!" at bounding box center [678, 446] width 298 height 62
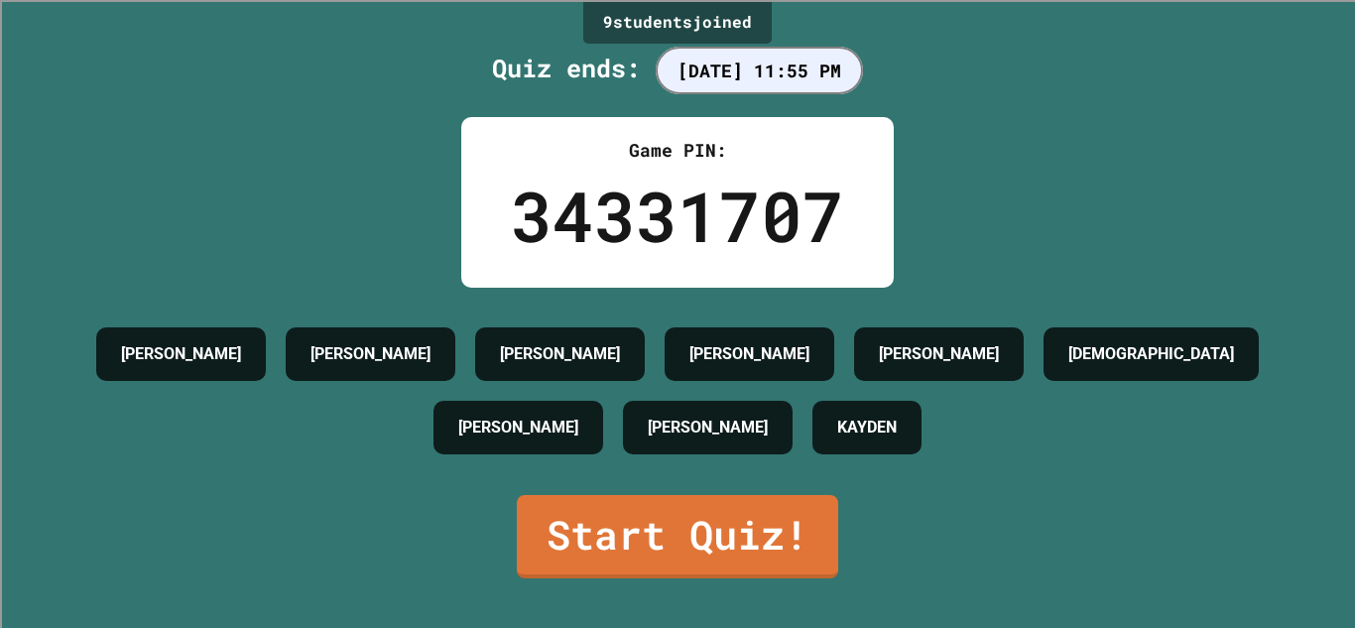
click at [598, 513] on link "Start Quiz!" at bounding box center [677, 536] width 321 height 83
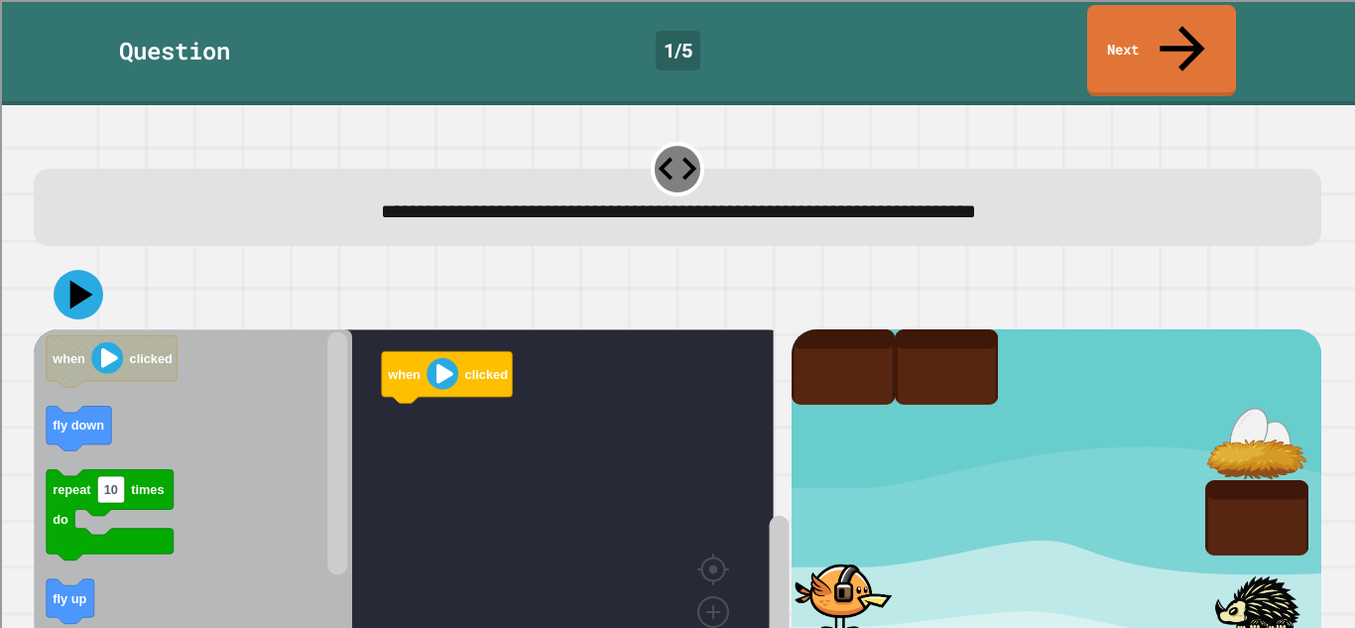
scroll to position [69, 0]
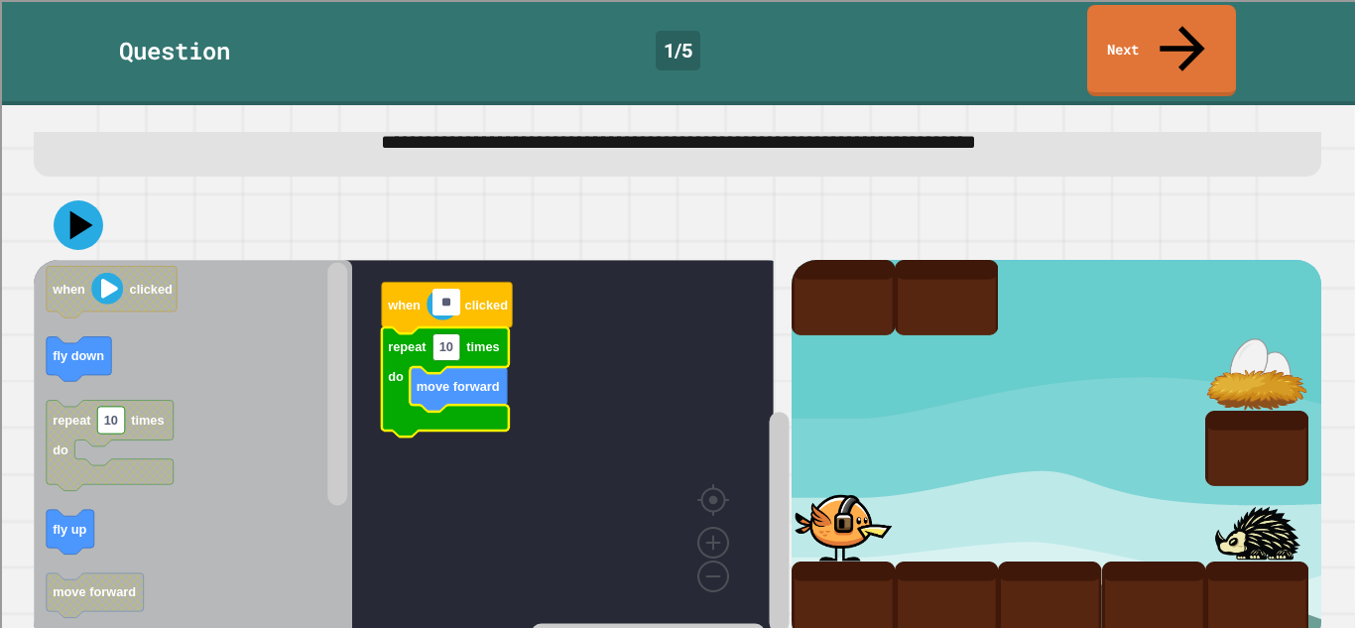
type input "*"
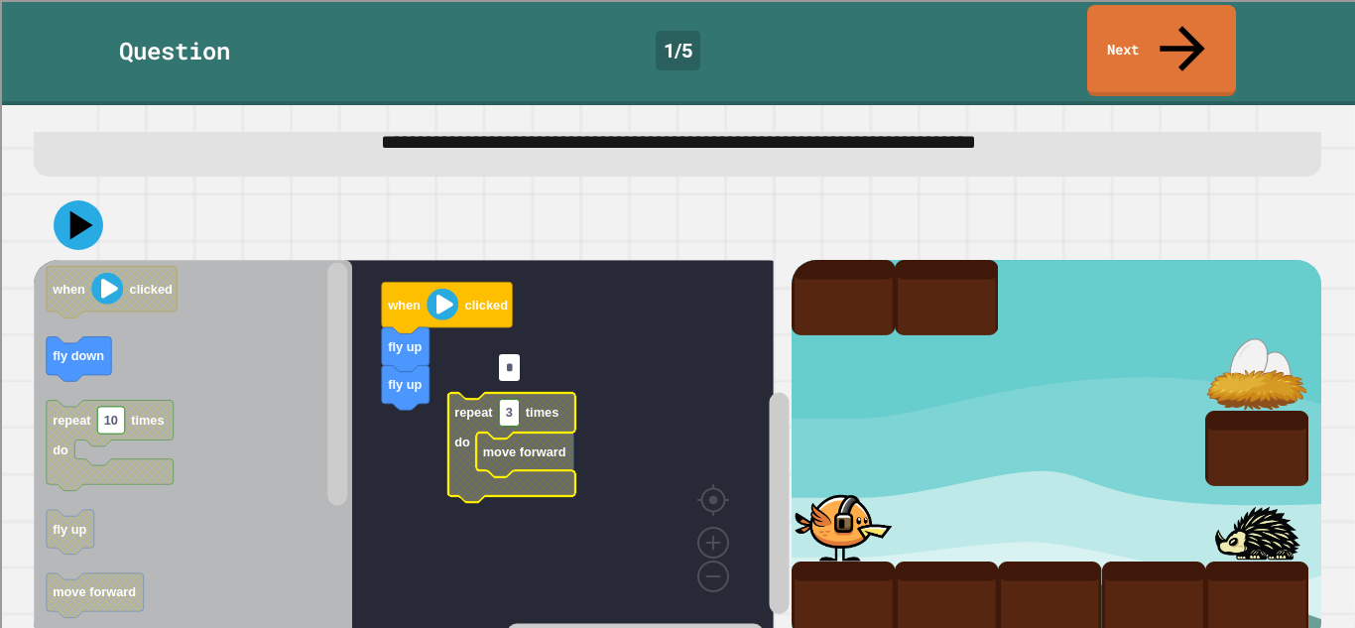
type input "*"
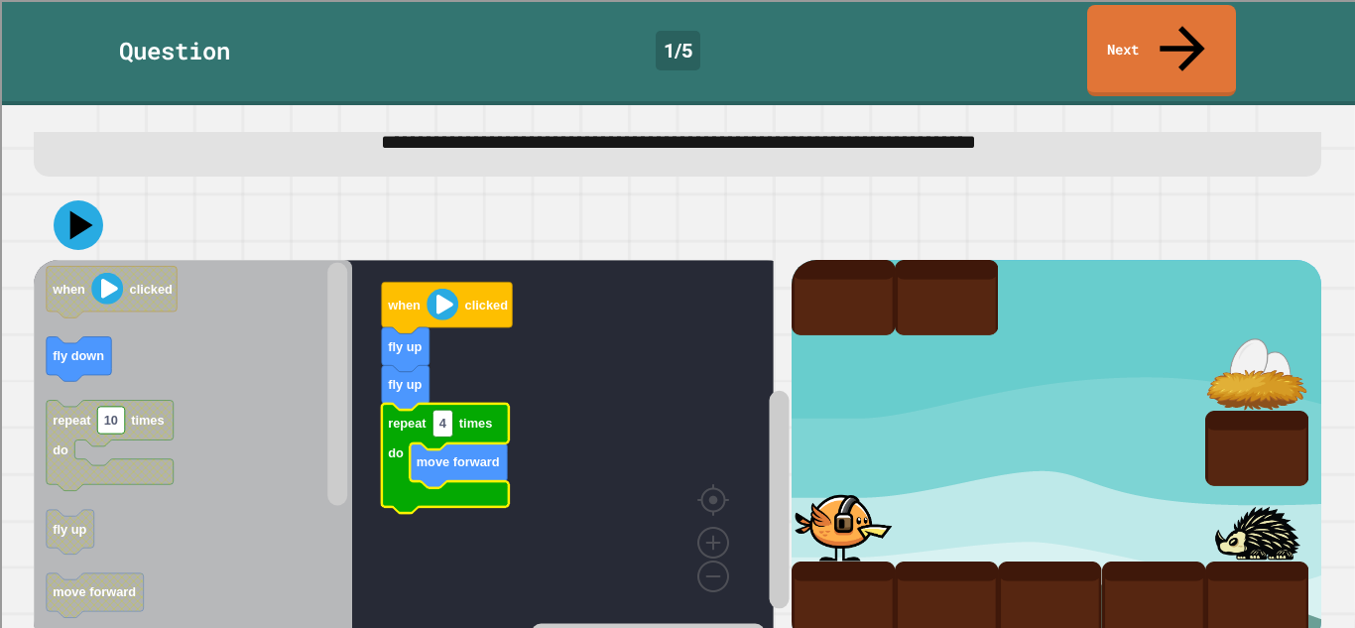
click at [403, 523] on rect "Blockly Workspace" at bounding box center [404, 448] width 740 height 377
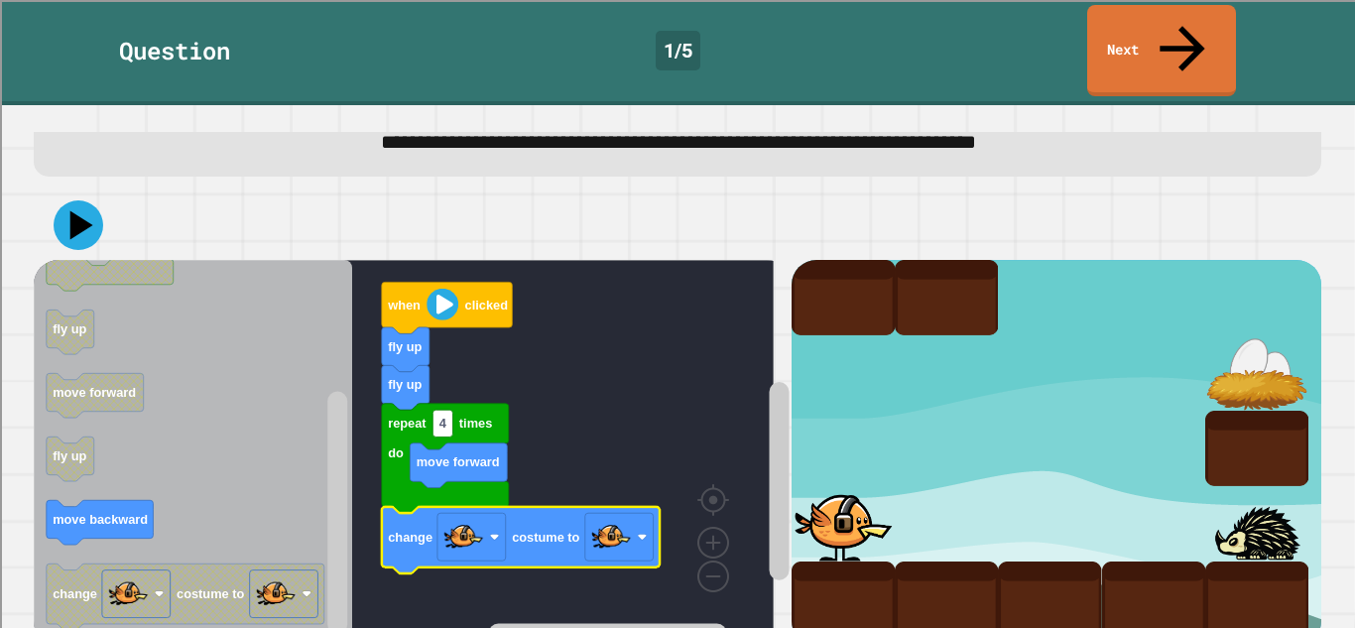
click at [628, 517] on image "Blockly Workspace" at bounding box center [611, 537] width 40 height 40
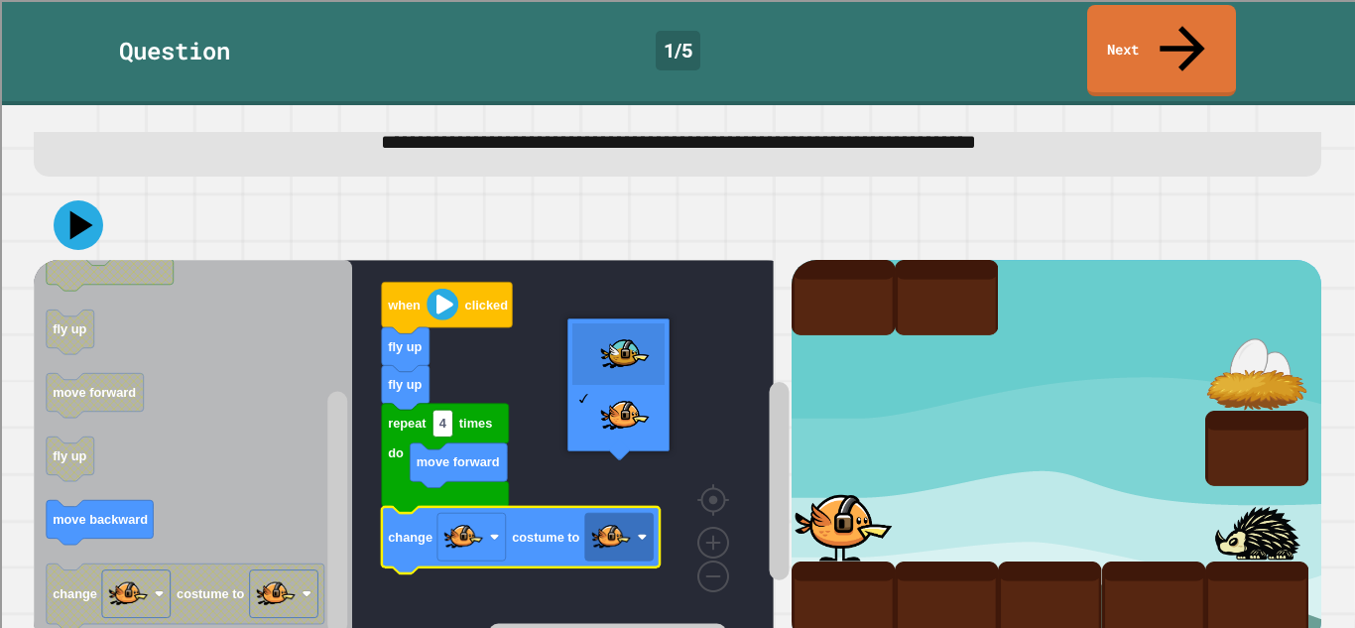
click at [625, 351] on rect "Blockly Workspace" at bounding box center [404, 448] width 740 height 377
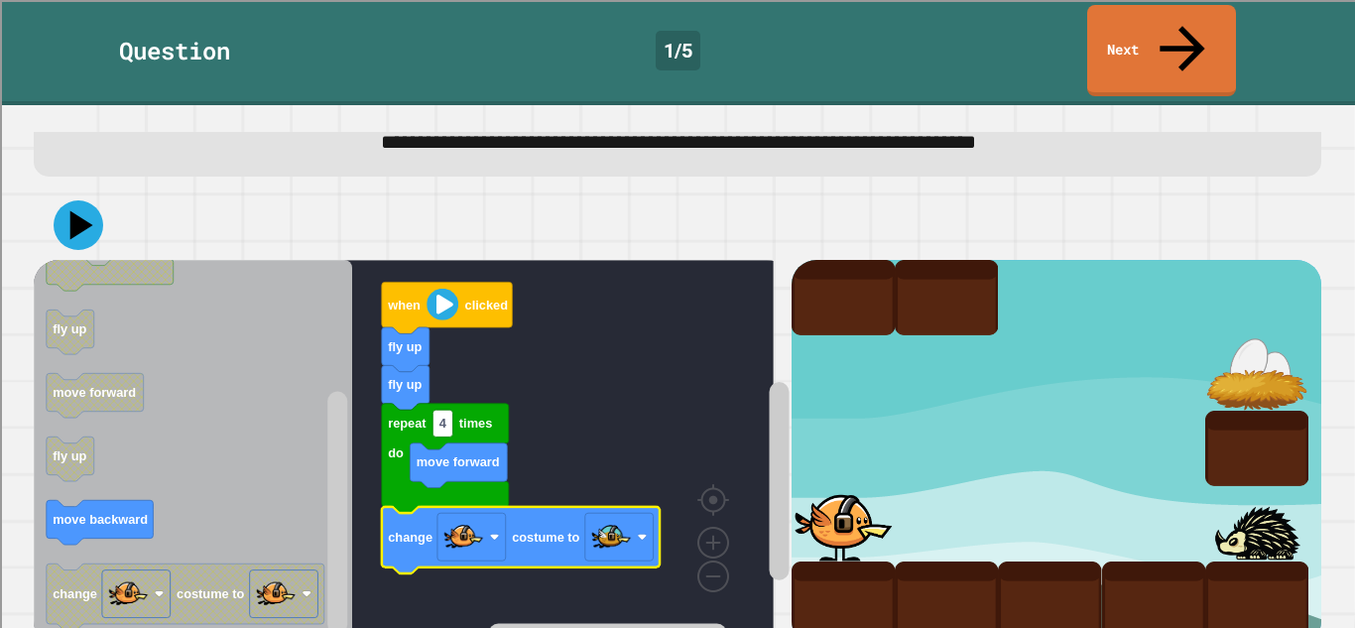
click at [1168, 41] on link "Next" at bounding box center [1161, 50] width 149 height 91
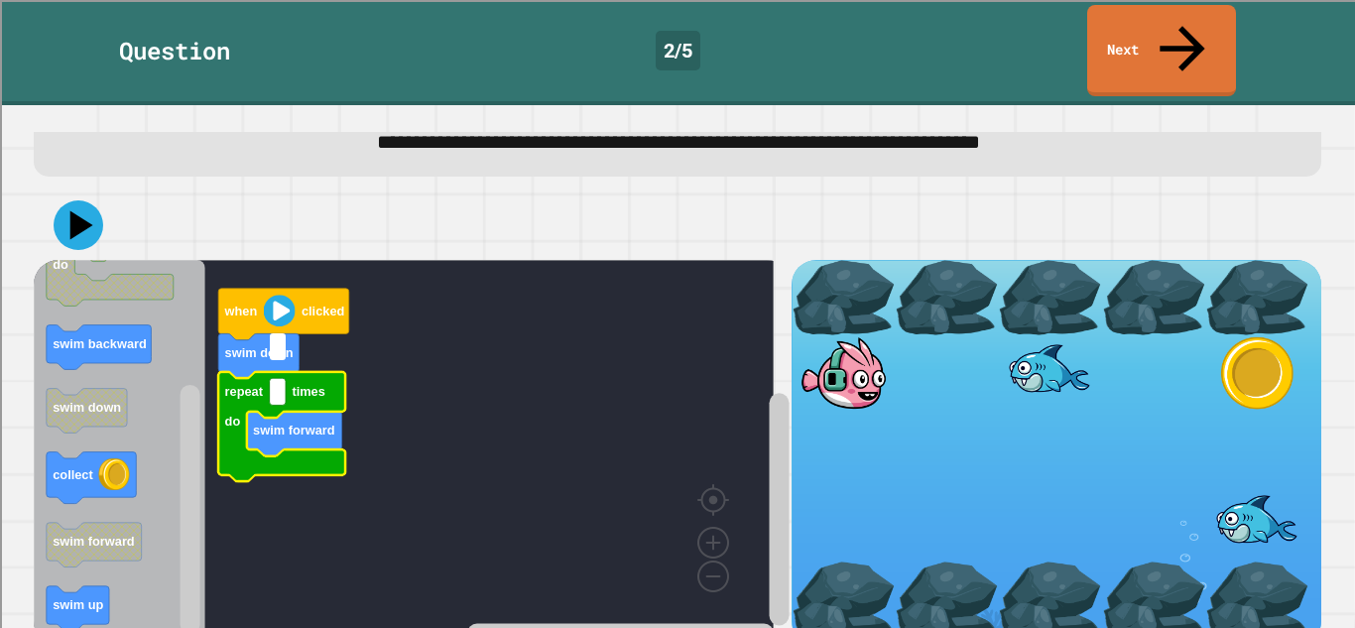
type input "*"
click at [254, 552] on rect "Blockly Workspace" at bounding box center [404, 448] width 740 height 377
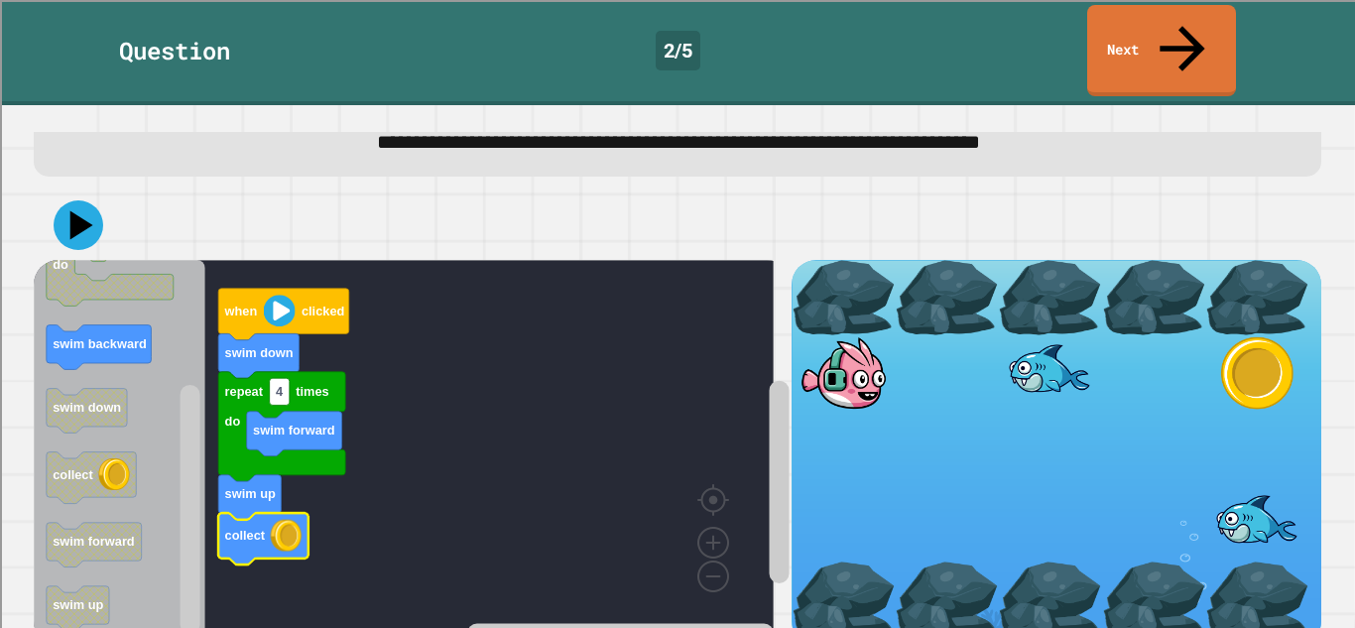
click at [82, 210] on icon at bounding box center [81, 224] width 23 height 29
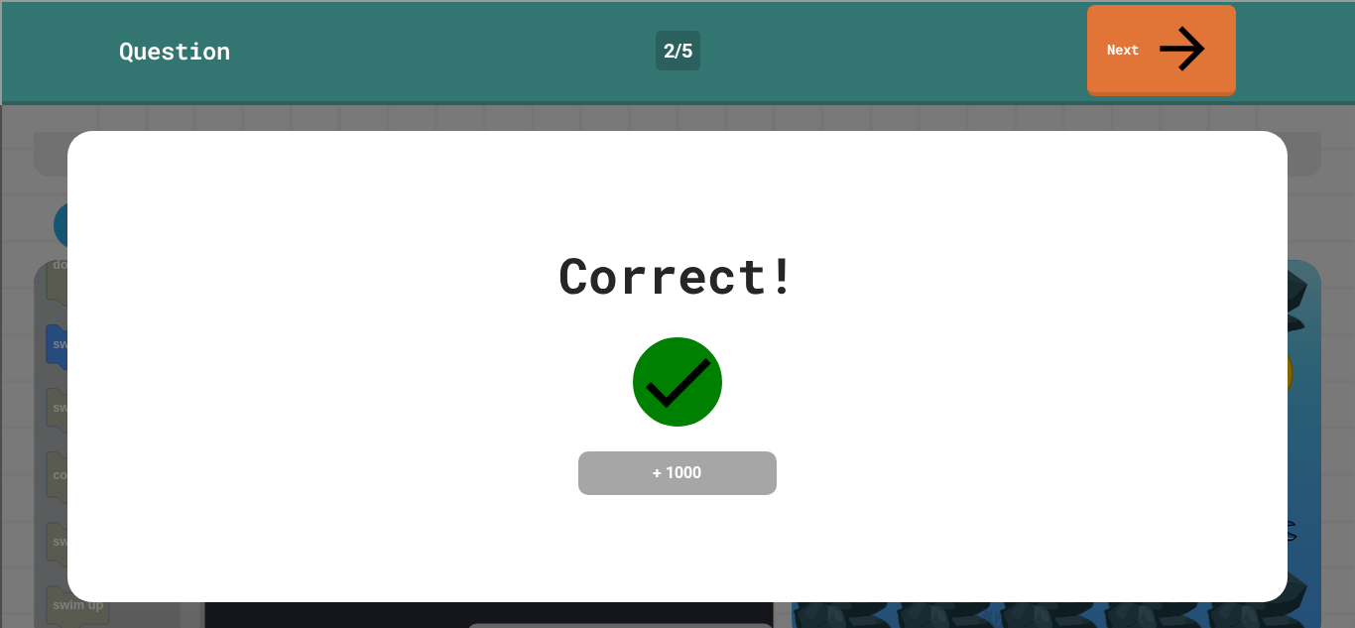
click at [1267, 344] on div "Correct! + 1000" at bounding box center [676, 366] width 1219 height 257
click at [1240, 368] on div "Correct! + 1000" at bounding box center [676, 366] width 1219 height 257
click at [1202, 398] on div "Correct! + 1000" at bounding box center [676, 366] width 1219 height 257
click at [1200, 396] on div "Correct! + 1000" at bounding box center [676, 366] width 1219 height 257
click at [1218, 381] on div "Correct! + 1000" at bounding box center [676, 366] width 1219 height 257
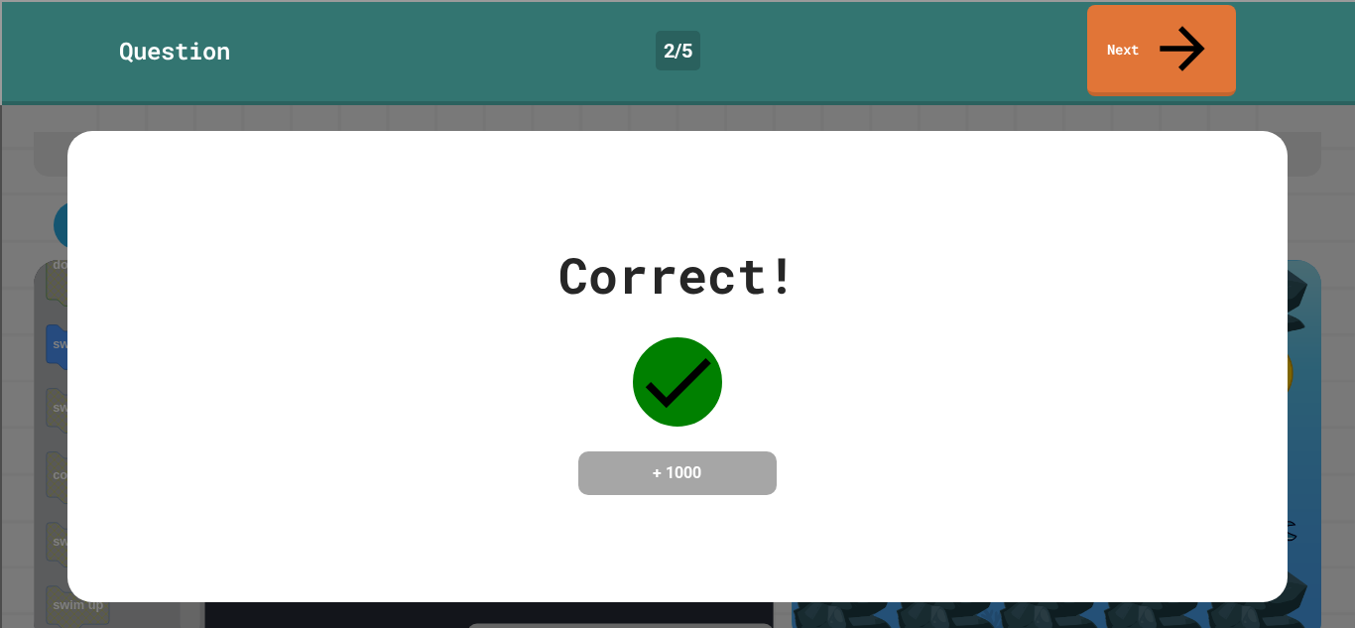
click at [1270, 341] on div "Correct! + 1000" at bounding box center [676, 366] width 1219 height 257
click at [1281, 336] on div "Correct! + 1000" at bounding box center [677, 366] width 1355 height 523
click at [899, 240] on div "Correct! + 1000" at bounding box center [676, 366] width 1219 height 257
click at [1159, 26] on link "Next" at bounding box center [1161, 50] width 149 height 91
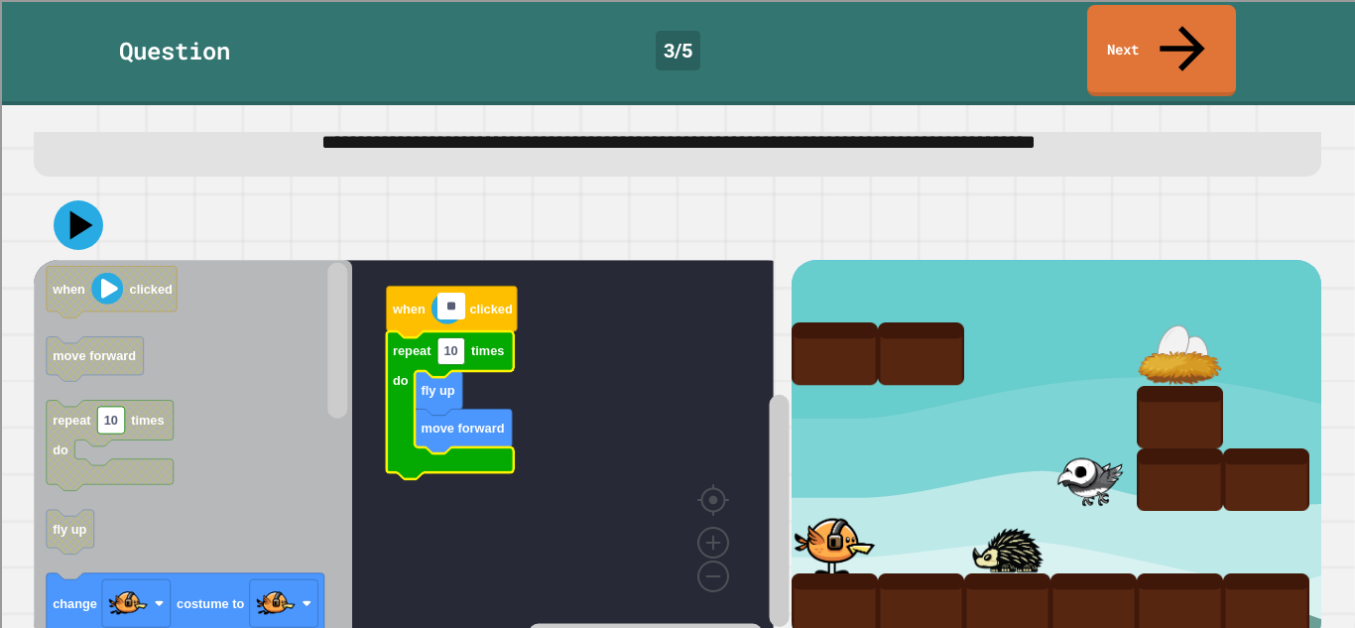
type input "*"
click at [453, 483] on rect "Blockly Workspace" at bounding box center [404, 448] width 740 height 377
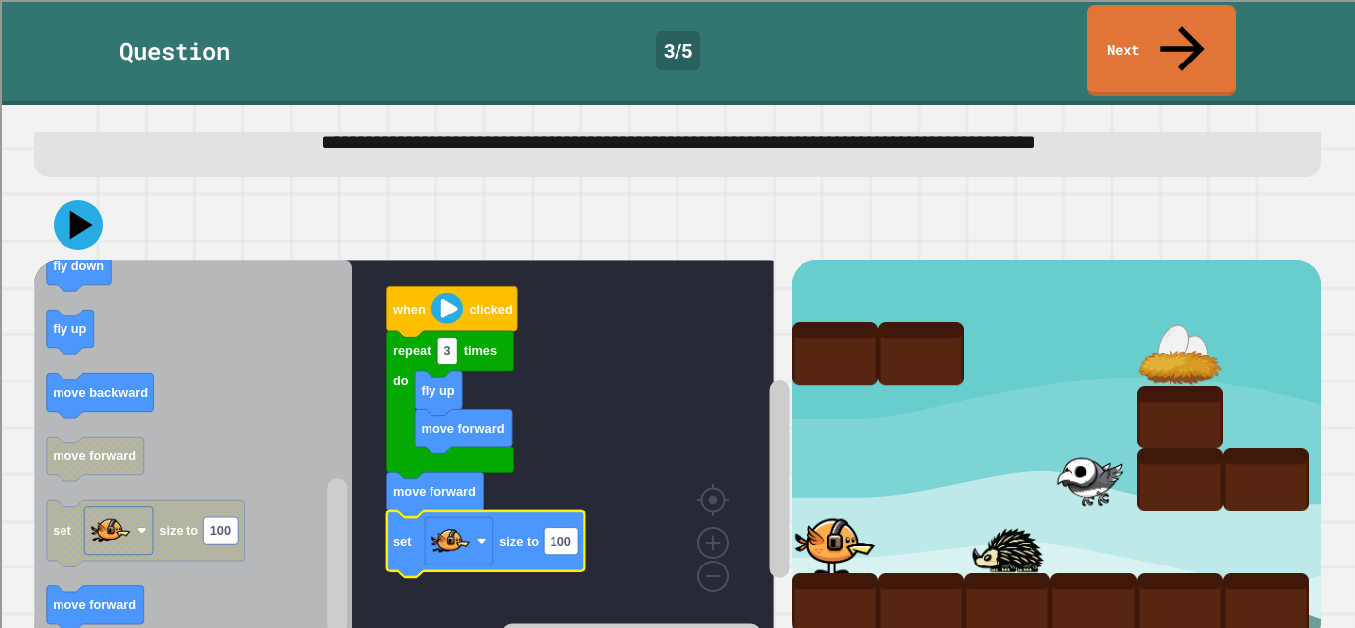
click at [568, 497] on rect "Blockly Workspace" at bounding box center [404, 448] width 740 height 377
type input "*"
click at [83, 200] on icon at bounding box center [79, 225] width 50 height 50
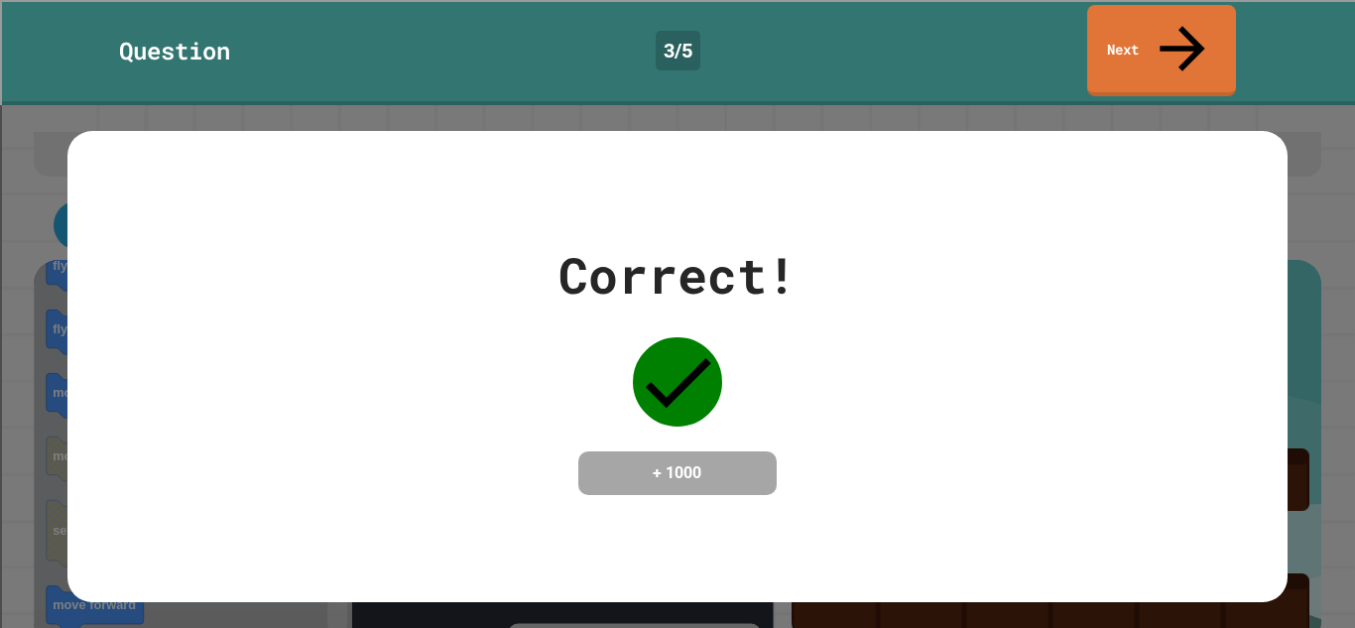
click at [1206, 39] on link "Next" at bounding box center [1161, 50] width 149 height 91
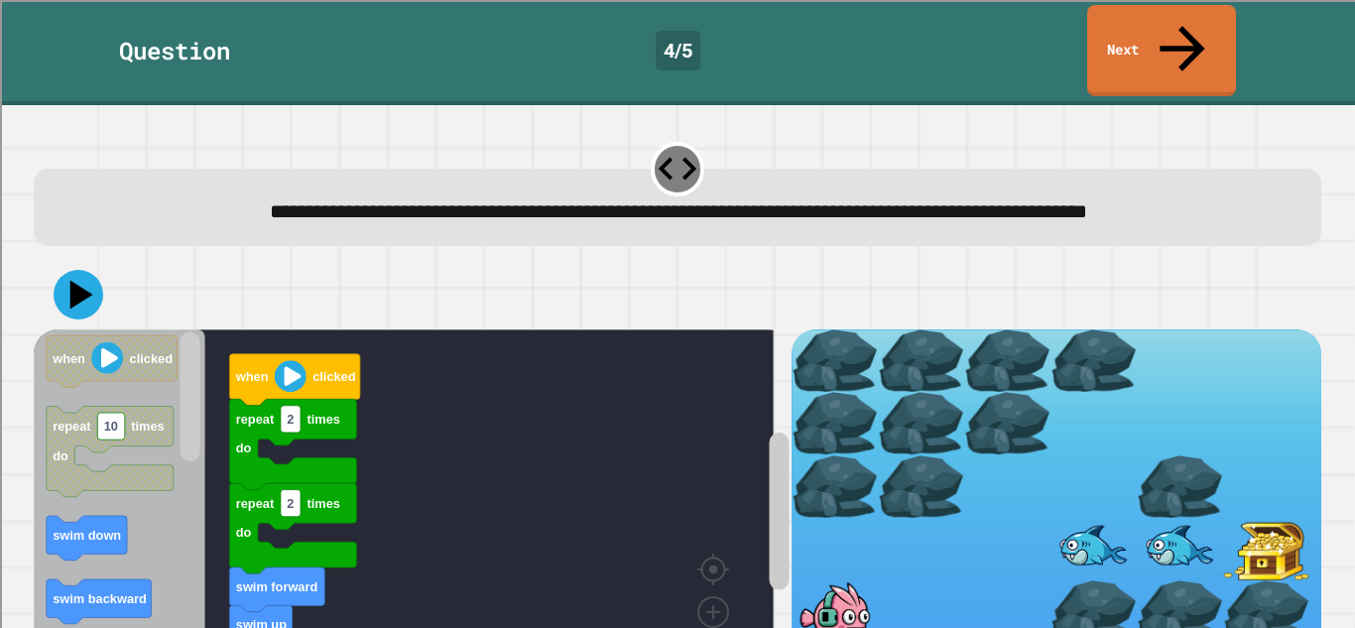
scroll to position [101, 0]
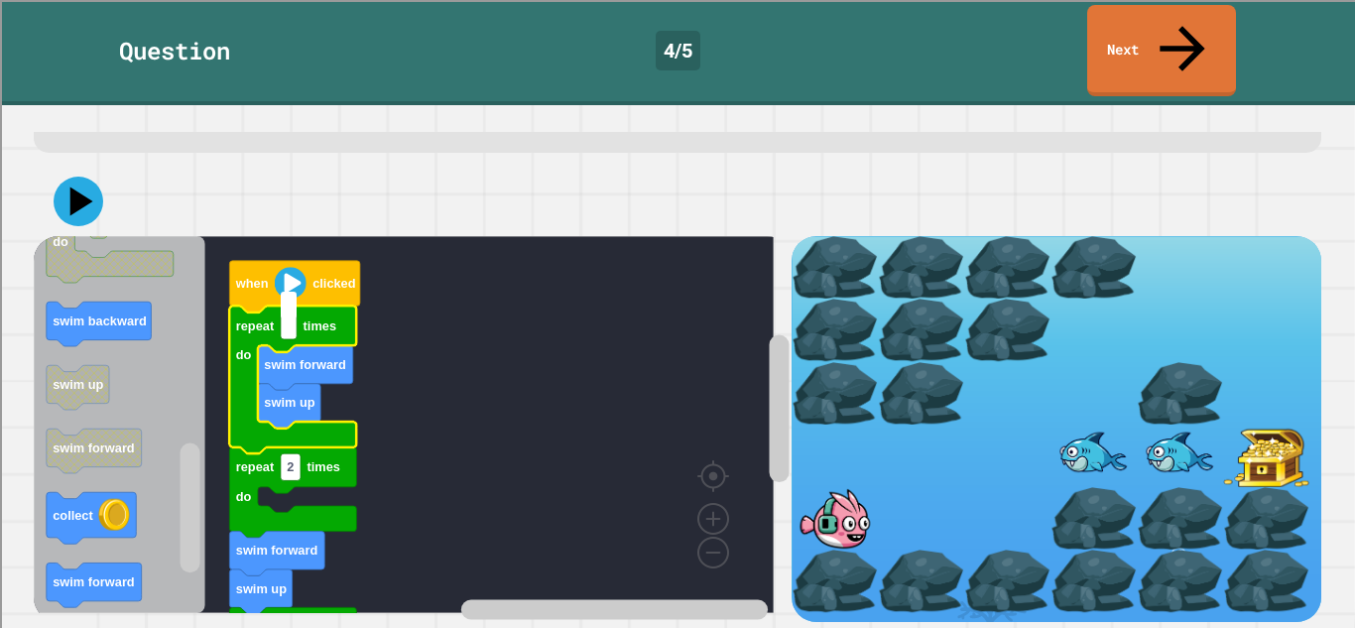
type input "*"
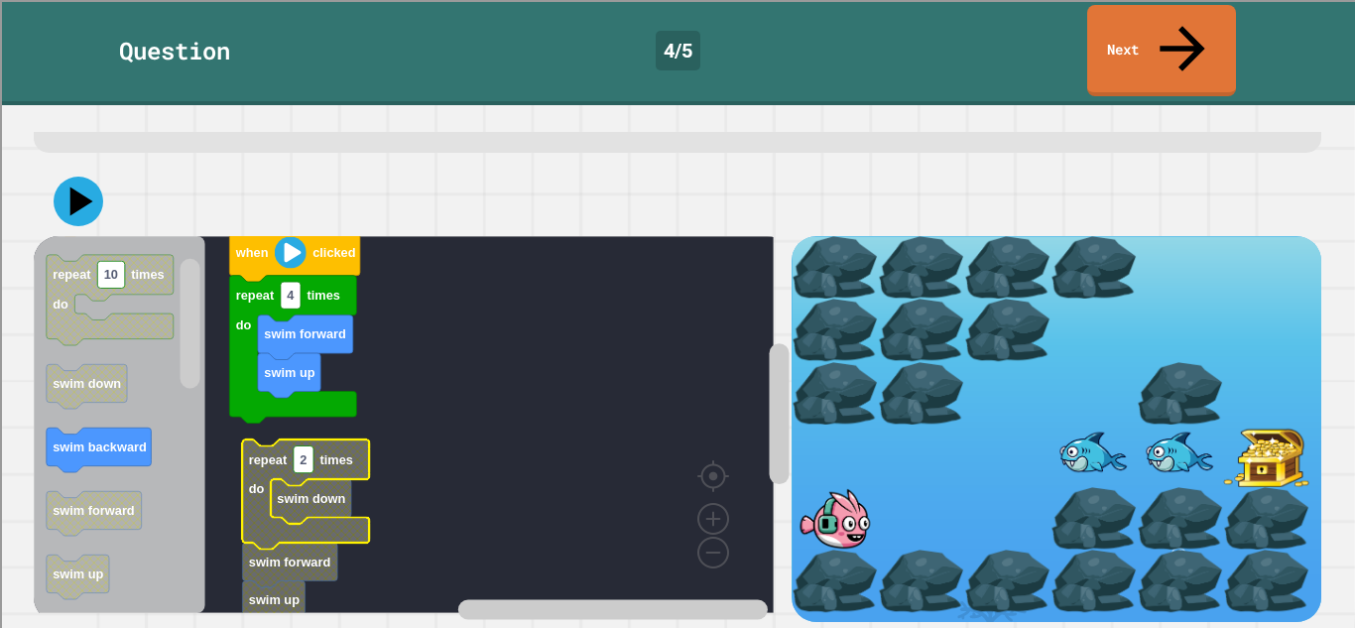
click at [307, 452] on text "2" at bounding box center [303, 459] width 7 height 15
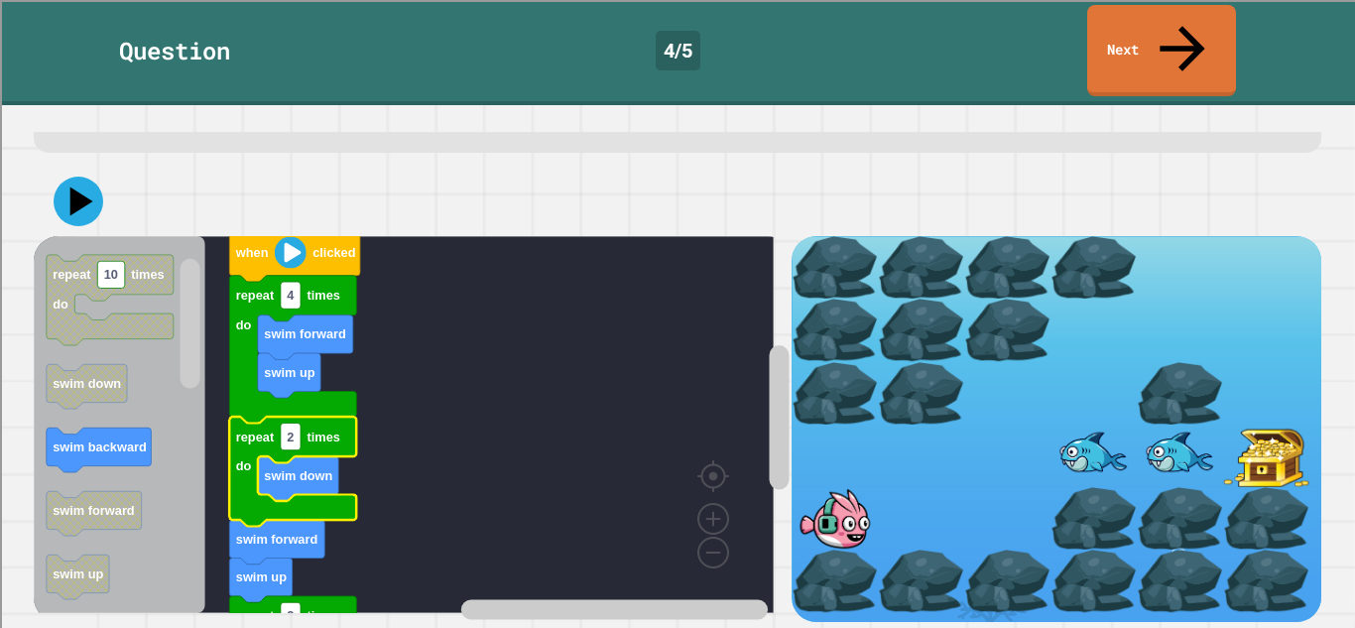
click at [298, 422] on rect "Blockly Workspace" at bounding box center [404, 424] width 740 height 377
type input "*"
click at [558, 451] on rect "Blockly Workspace" at bounding box center [404, 424] width 740 height 377
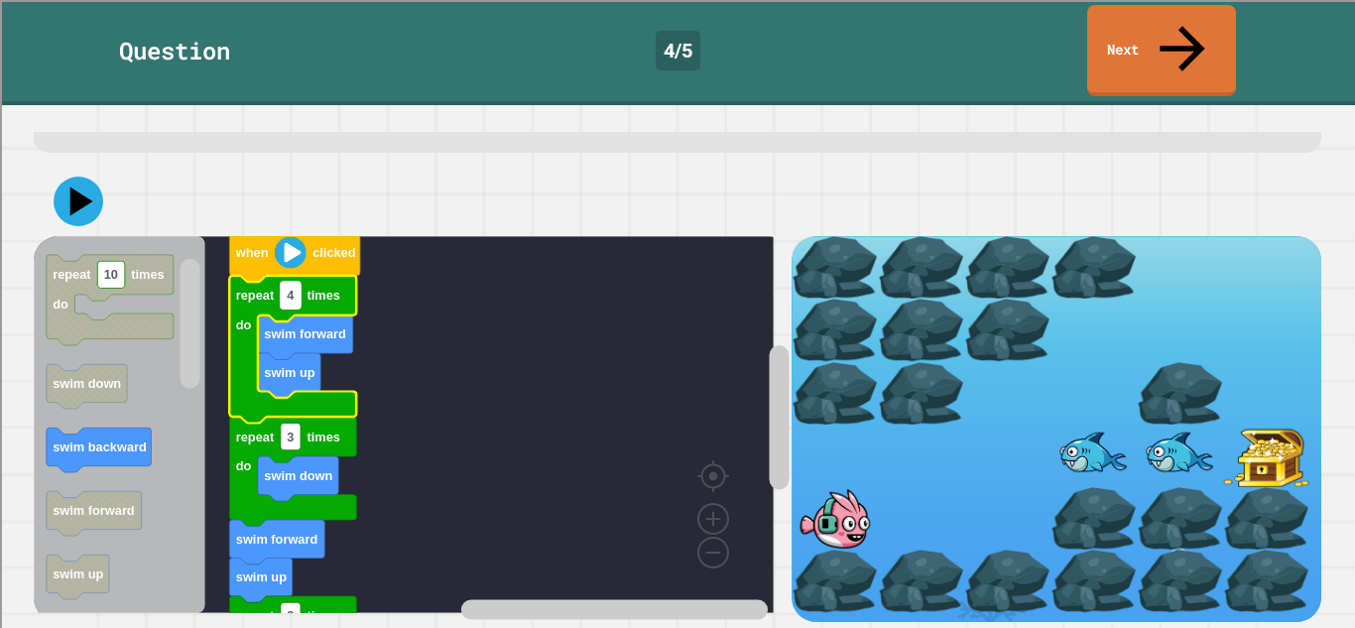
click at [293, 288] on text "4" at bounding box center [291, 295] width 8 height 15
type input "*"
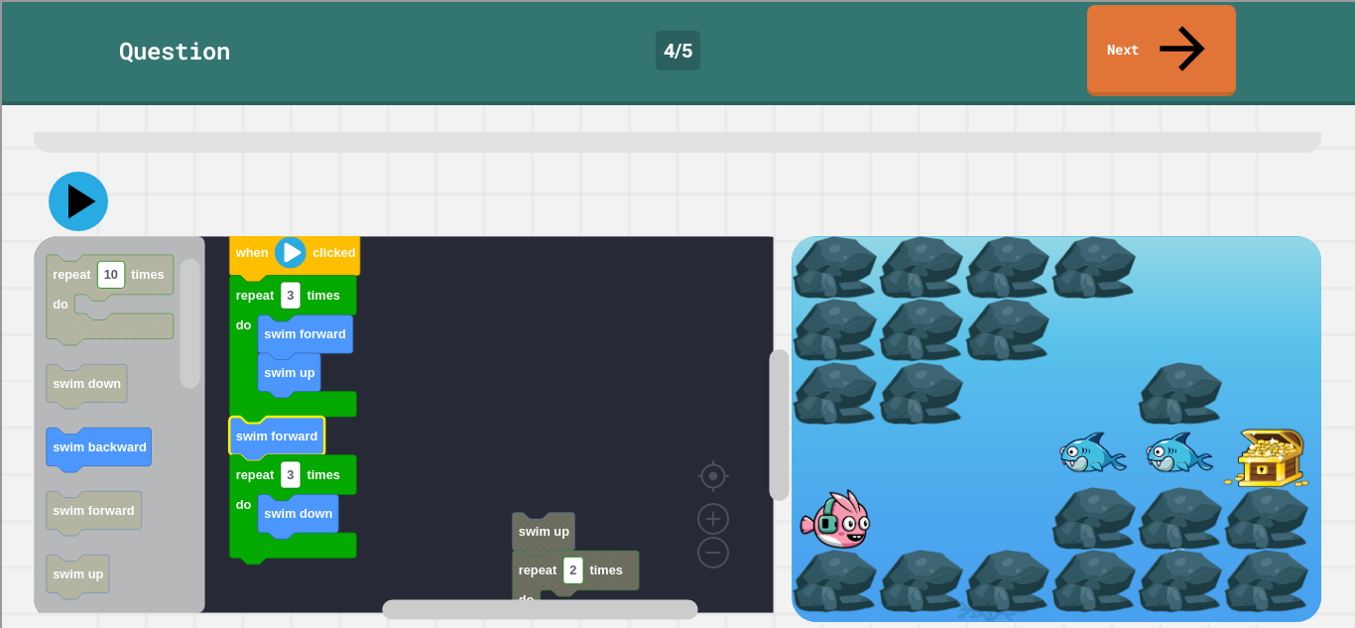
click at [84, 173] on icon at bounding box center [79, 202] width 60 height 60
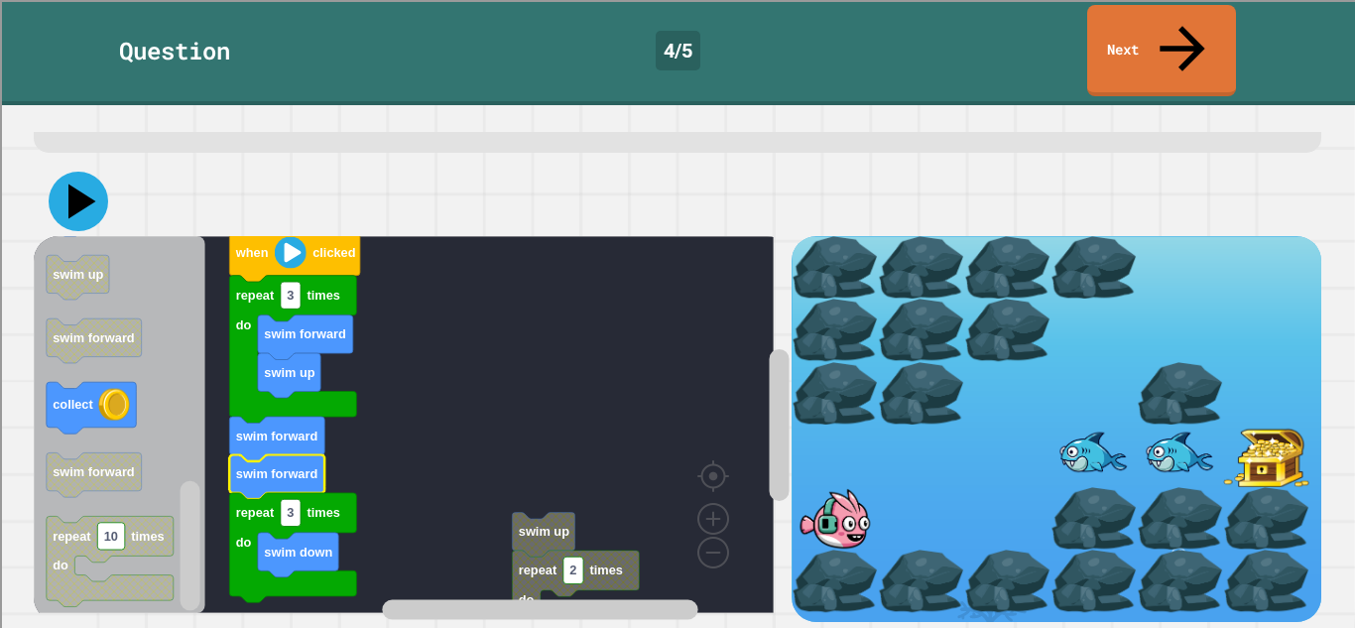
click at [85, 188] on icon at bounding box center [79, 202] width 60 height 60
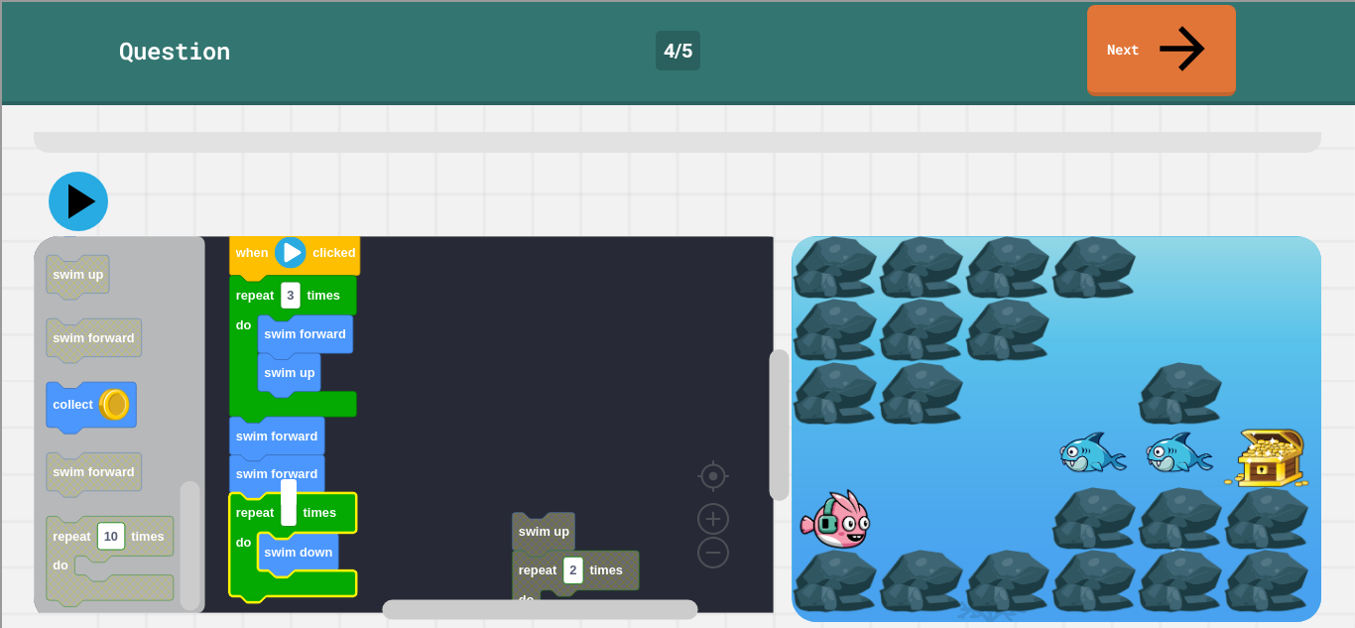
type input "*"
click at [398, 371] on rect "Blockly Workspace" at bounding box center [404, 424] width 740 height 377
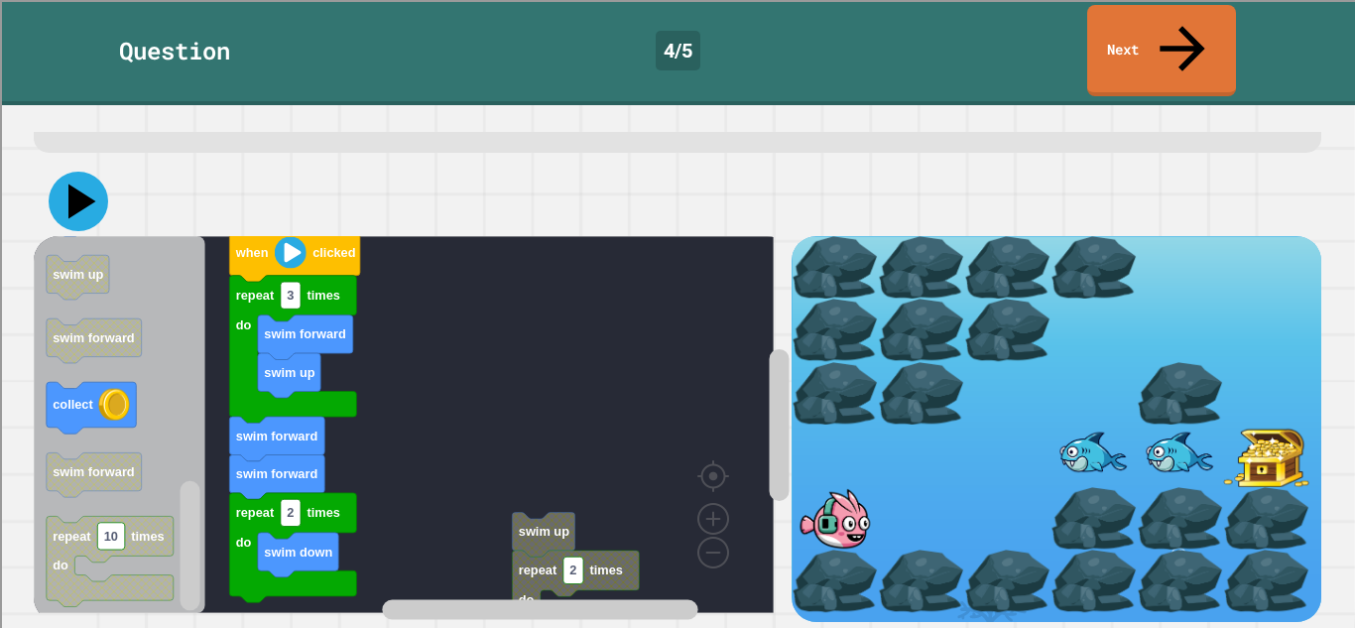
click at [72, 186] on icon at bounding box center [82, 202] width 28 height 35
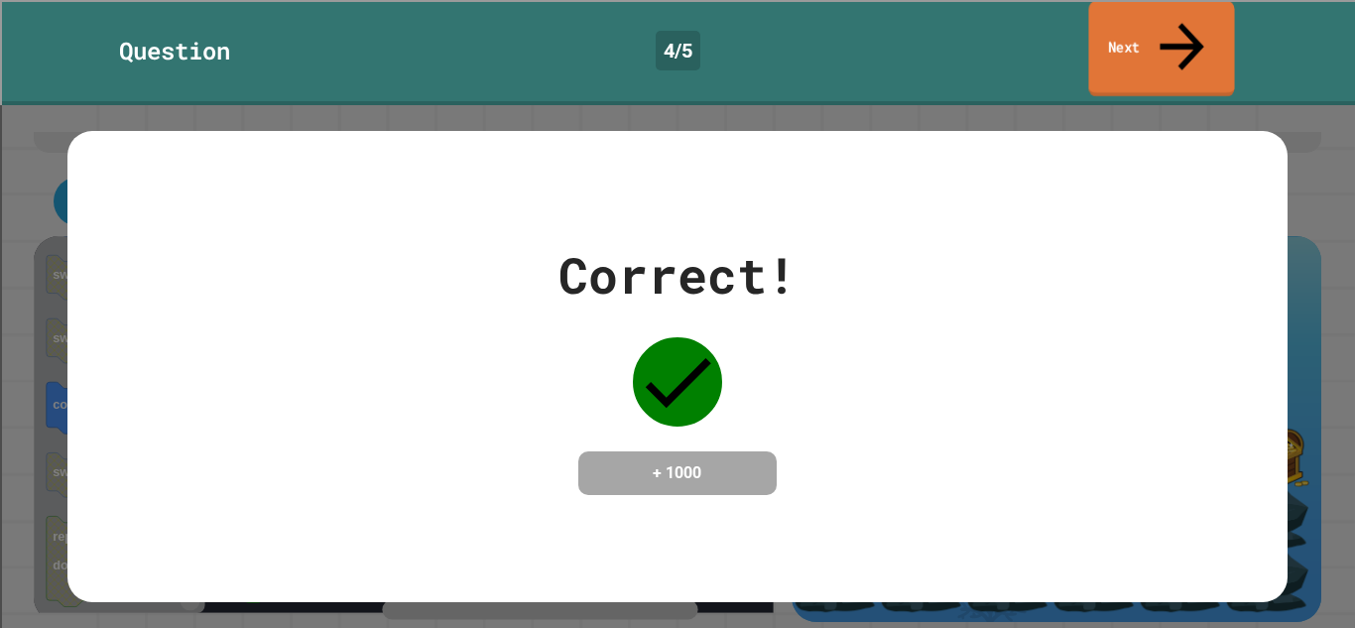
click at [1188, 31] on icon at bounding box center [1182, 46] width 66 height 70
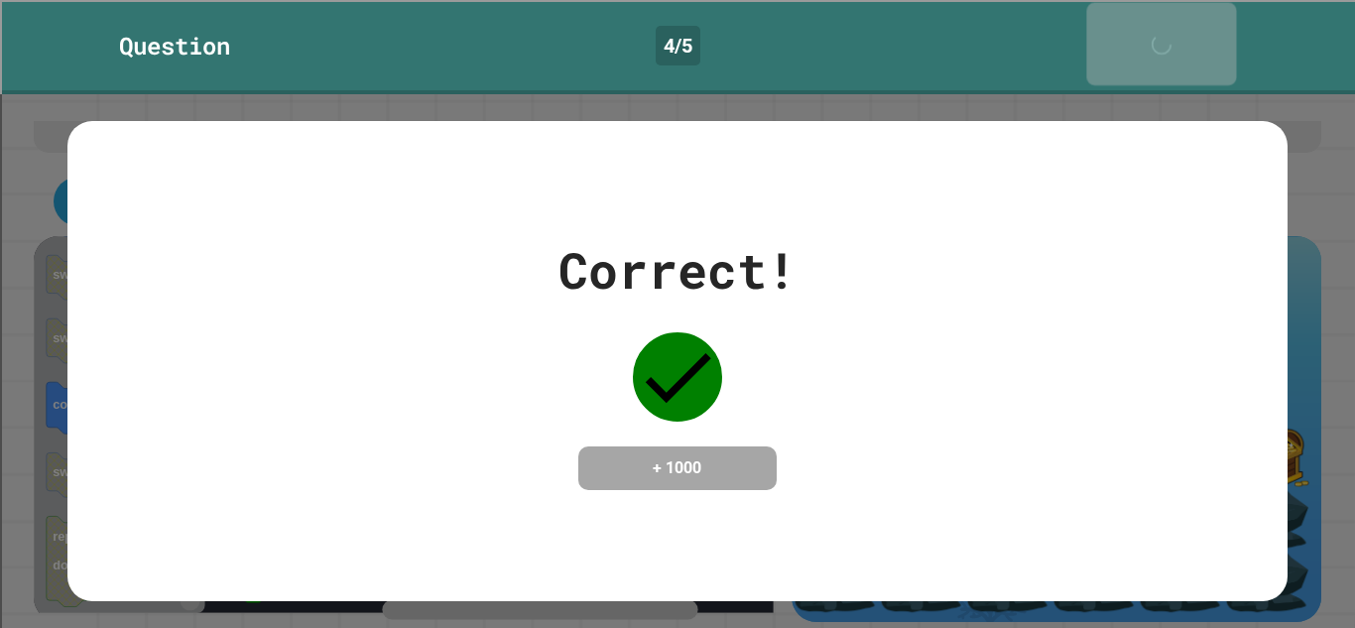
scroll to position [99, 0]
